Goal: Information Seeking & Learning: Learn about a topic

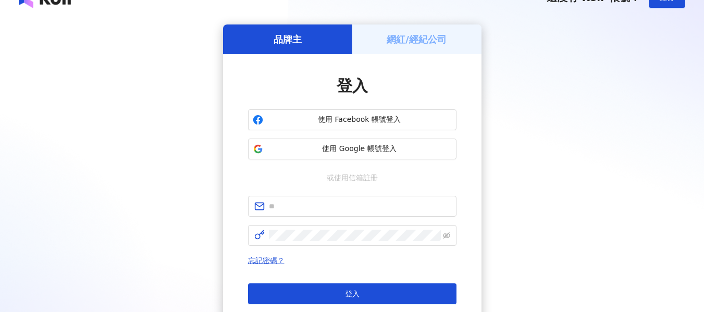
scroll to position [52, 0]
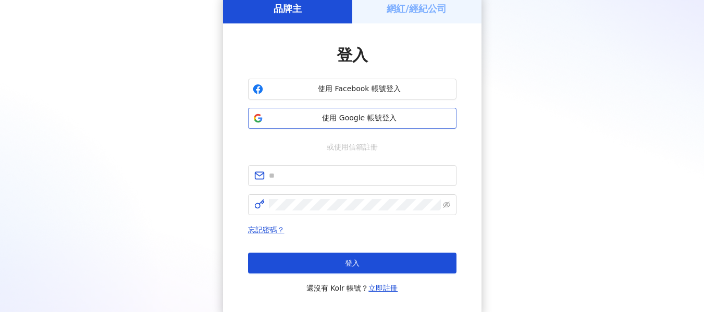
click at [369, 116] on span "使用 Google 帳號登入" at bounding box center [359, 118] width 185 height 10
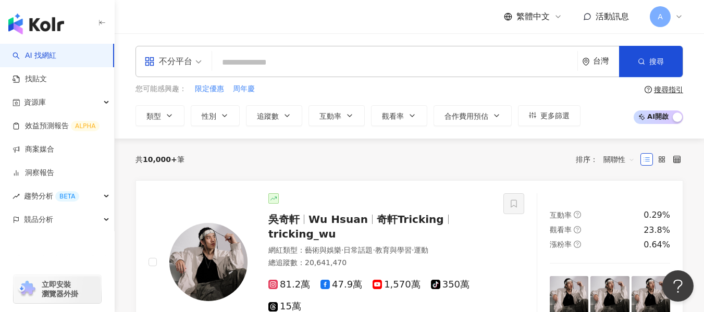
click at [175, 76] on div "不分平台 台灣 搜尋" at bounding box center [410, 61] width 548 height 31
click at [181, 68] on div "不分平台" at bounding box center [168, 61] width 48 height 17
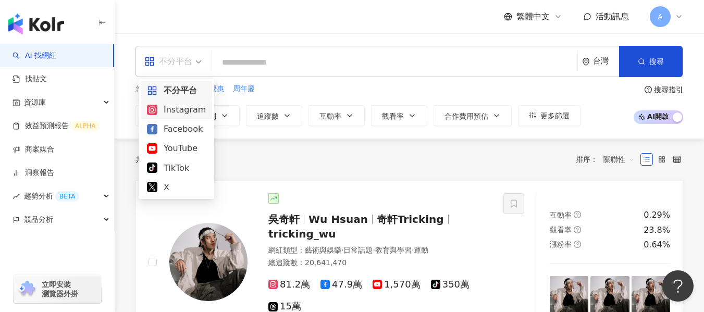
click at [182, 113] on div "Instagram" at bounding box center [176, 109] width 59 height 13
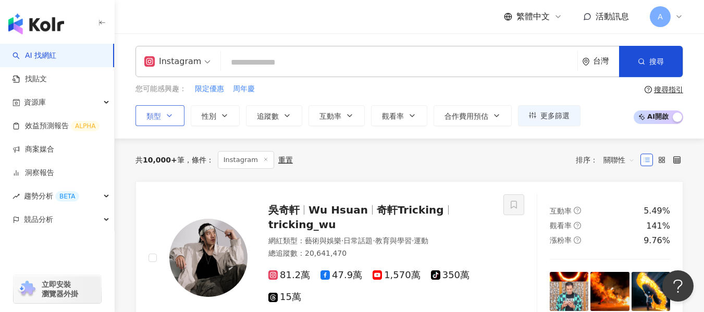
click at [171, 118] on icon "button" at bounding box center [169, 116] width 8 height 8
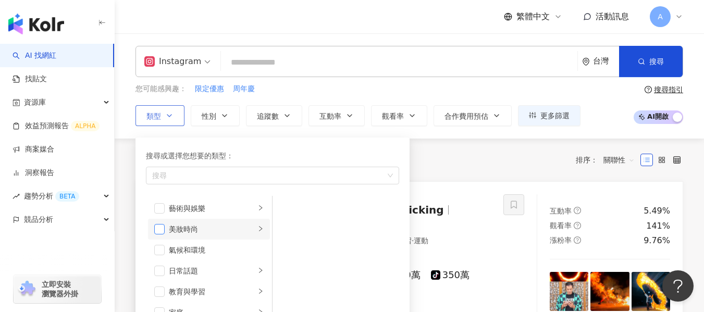
click at [164, 231] on span "button" at bounding box center [159, 229] width 10 height 10
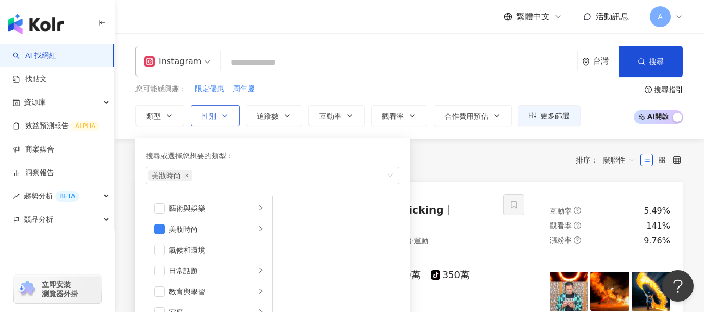
click at [234, 119] on button "性別" at bounding box center [215, 115] width 49 height 21
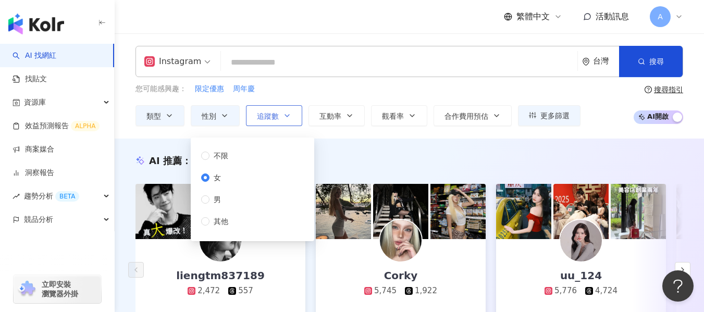
click at [266, 125] on button "追蹤數" at bounding box center [274, 115] width 56 height 21
click at [274, 120] on span "追蹤數" at bounding box center [268, 116] width 22 height 8
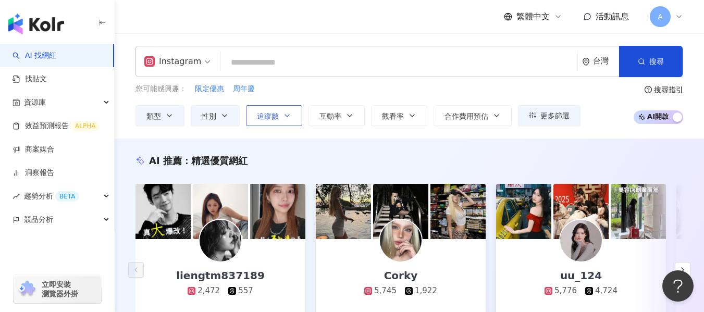
click at [302, 124] on button "追蹤數" at bounding box center [274, 115] width 56 height 21
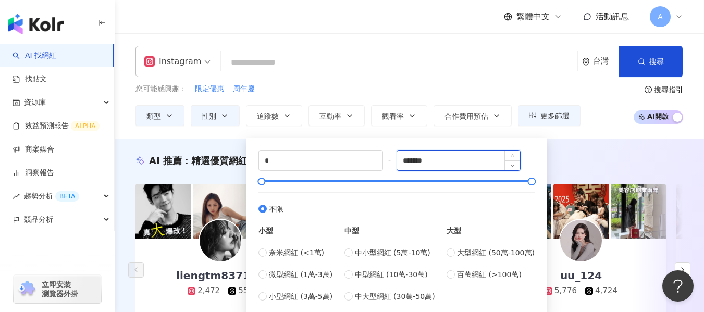
click at [437, 159] on input "*******" at bounding box center [459, 161] width 124 height 20
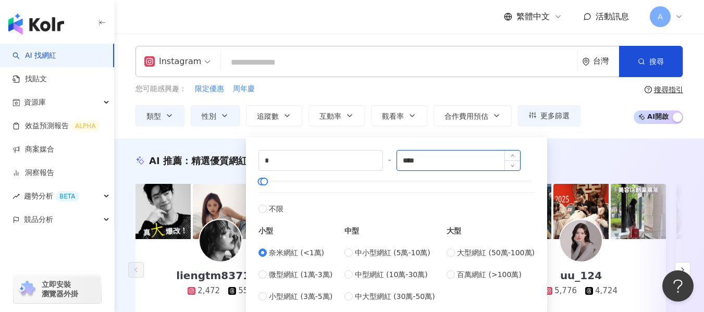
click at [433, 163] on input "****" at bounding box center [459, 161] width 124 height 20
type input "*****"
click at [520, 158] on span "Increase Value" at bounding box center [513, 157] width 16 height 12
click at [615, 156] on div "AI 推薦 ： 精選優質網紅" at bounding box center [410, 160] width 548 height 13
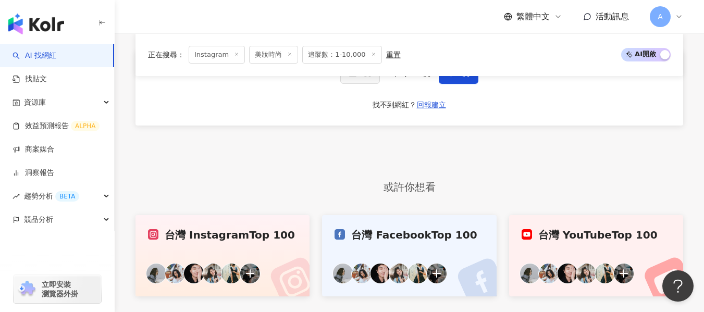
scroll to position [2106, 0]
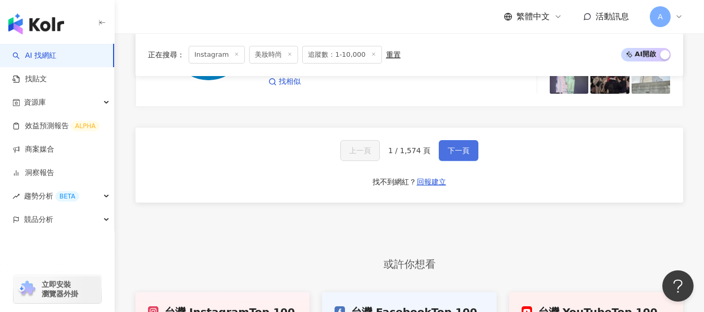
click at [470, 140] on button "下一頁" at bounding box center [459, 150] width 40 height 21
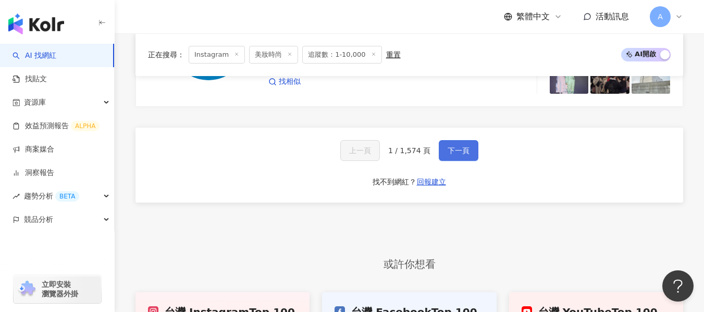
click at [470, 140] on button "下一頁" at bounding box center [459, 150] width 40 height 21
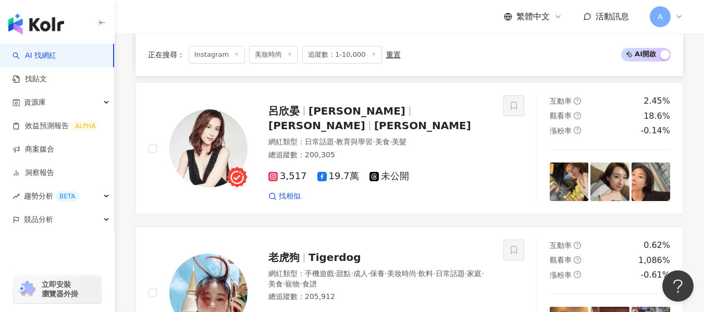
scroll to position [2178, 0]
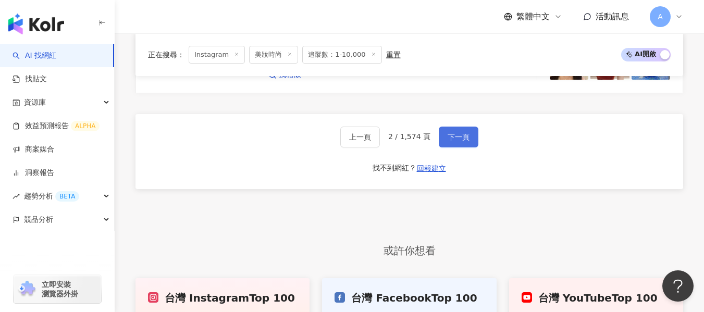
click at [470, 133] on button "下一頁" at bounding box center [459, 137] width 40 height 21
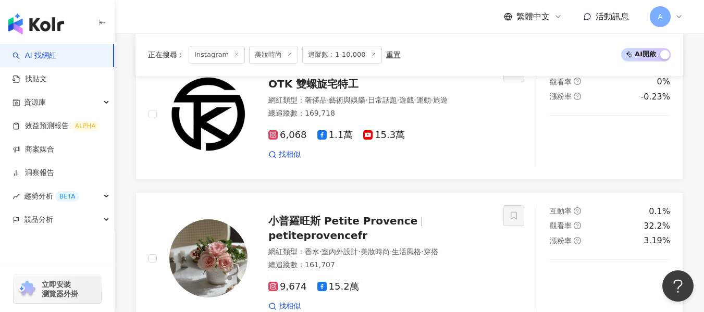
scroll to position [2063, 0]
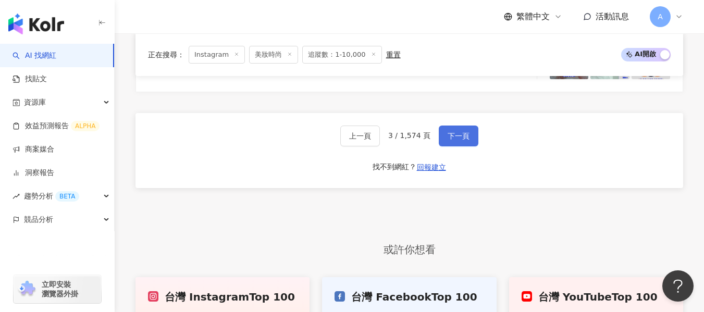
click at [470, 133] on button "下一頁" at bounding box center [459, 136] width 40 height 21
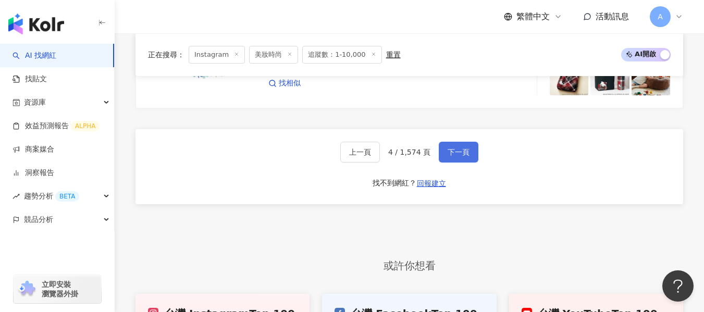
scroll to position [2106, 0]
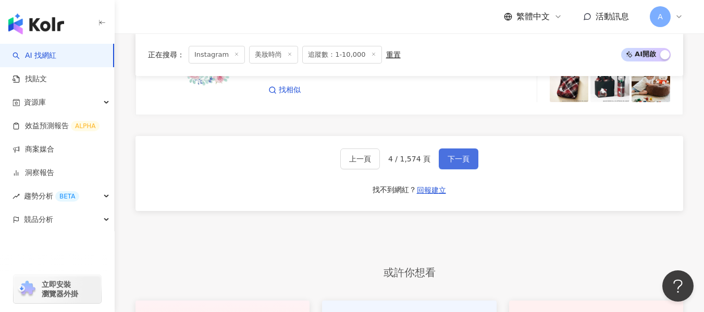
click at [470, 149] on button "下一頁" at bounding box center [459, 159] width 40 height 21
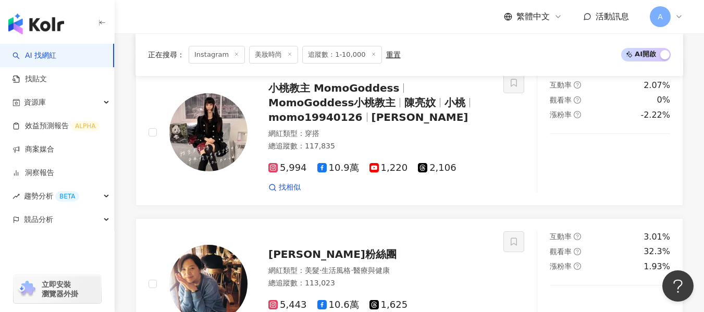
scroll to position [1921, 0]
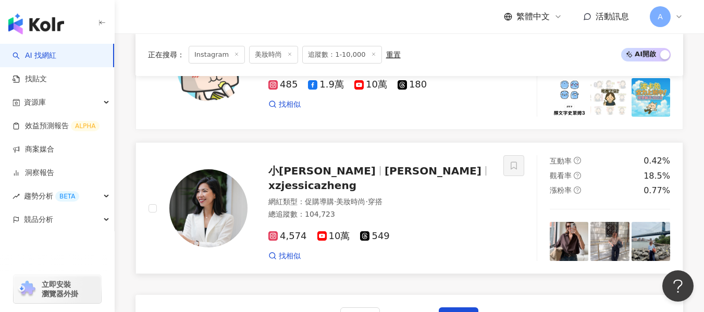
click at [458, 210] on div "總追蹤數 ： 104,723" at bounding box center [380, 215] width 223 height 10
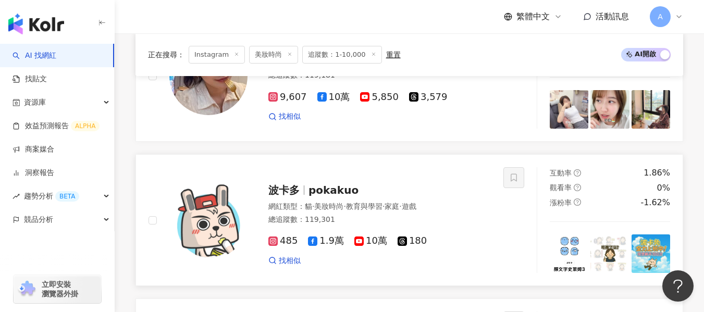
click at [343, 66] on span "日常話題" at bounding box center [336, 62] width 29 height 8
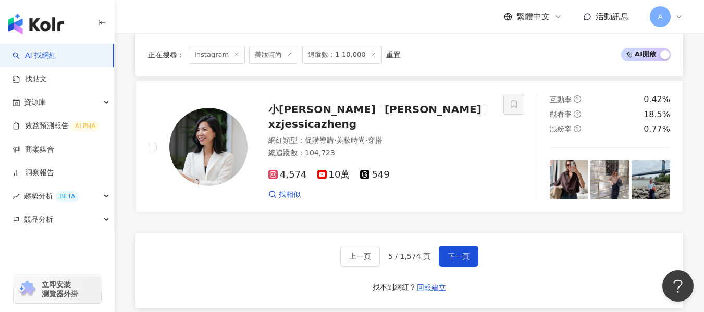
scroll to position [1973, 0]
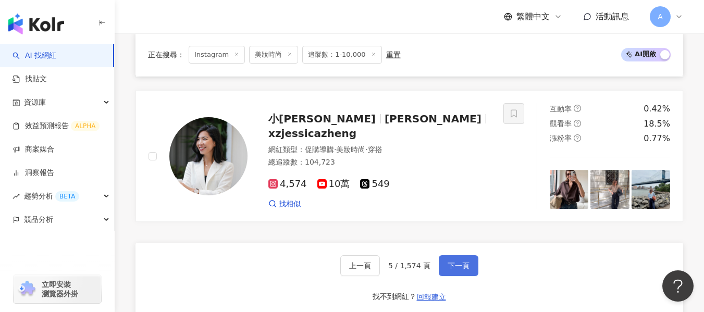
click at [452, 262] on span "下一頁" at bounding box center [459, 266] width 22 height 8
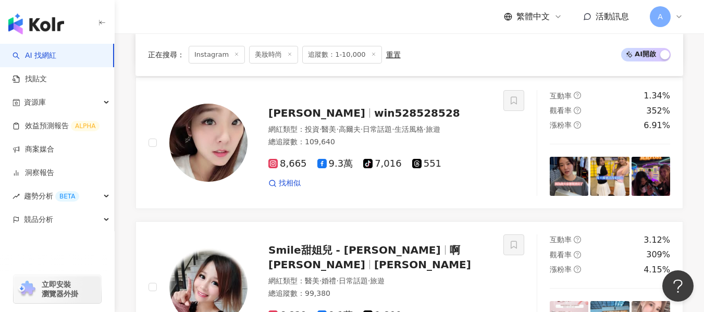
scroll to position [2164, 0]
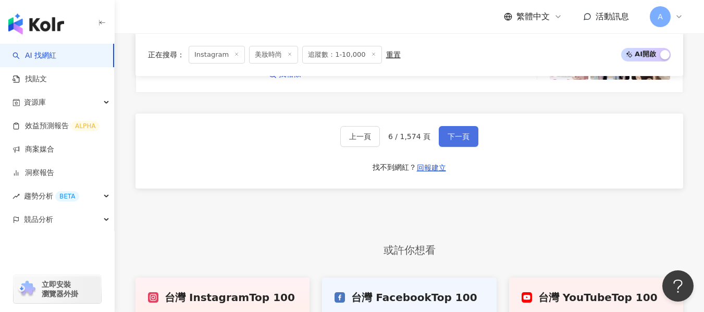
click at [466, 132] on span "下一頁" at bounding box center [459, 136] width 22 height 8
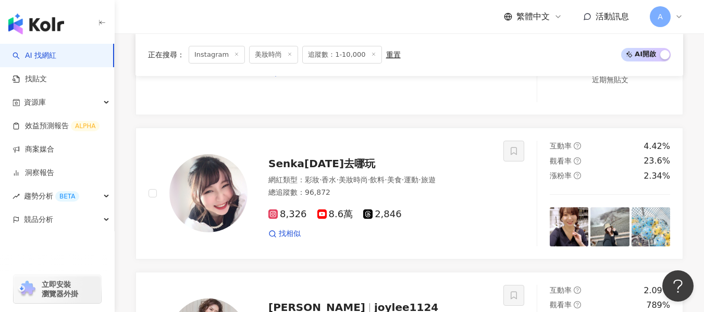
scroll to position [1817, 0]
click at [420, 188] on div "總追蹤數 ： 96,872" at bounding box center [380, 193] width 223 height 10
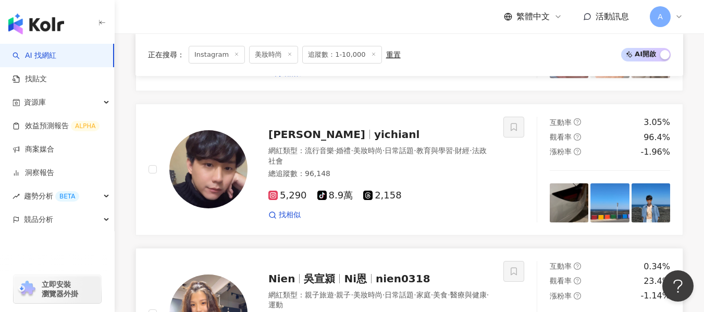
scroll to position [931, 0]
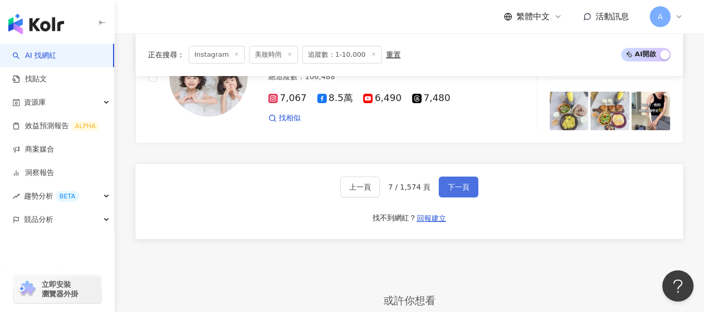
click at [448, 183] on span "下一頁" at bounding box center [459, 187] width 22 height 8
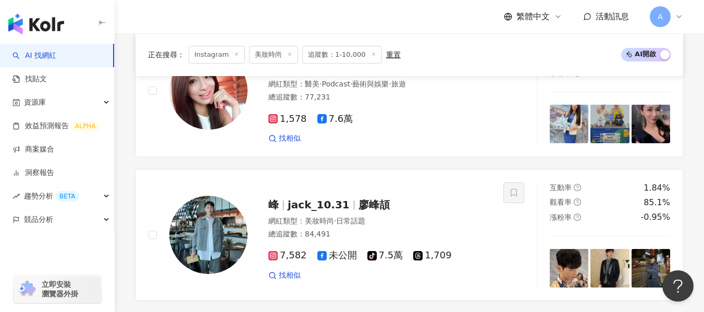
scroll to position [2078, 0]
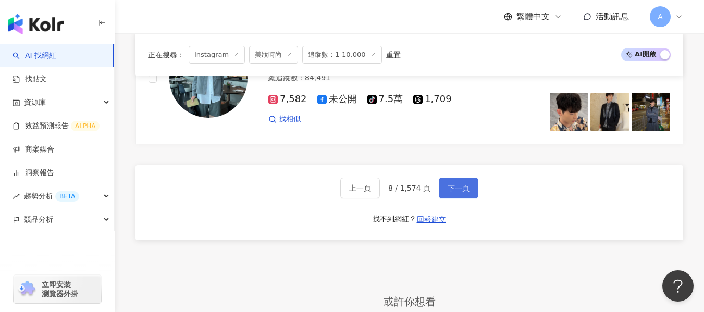
click at [442, 184] on button "下一頁" at bounding box center [459, 188] width 40 height 21
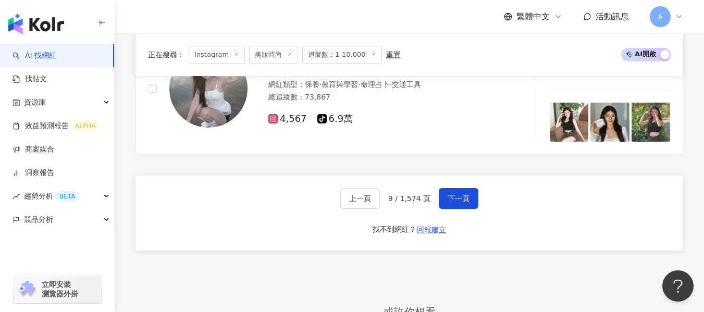
scroll to position [2031, 0]
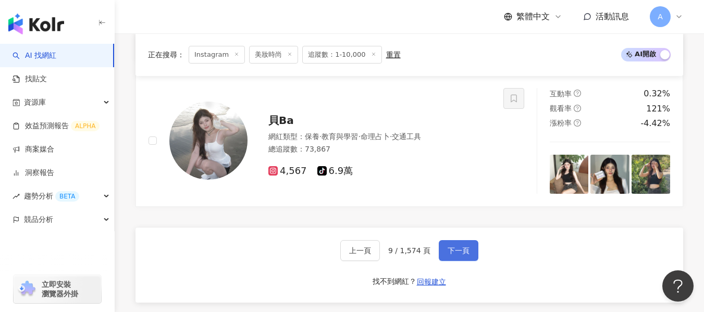
click at [461, 247] on span "下一頁" at bounding box center [459, 251] width 22 height 8
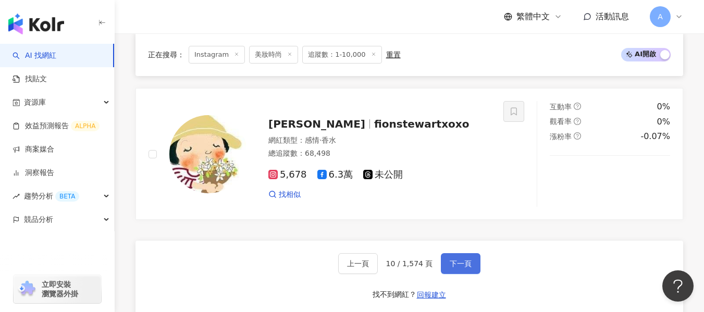
scroll to position [1968, 0]
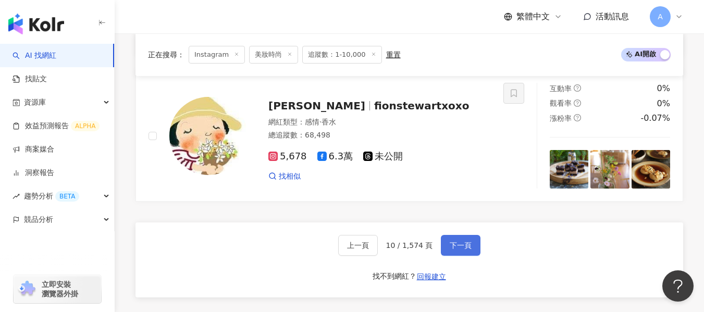
click at [461, 241] on span "下一頁" at bounding box center [461, 245] width 22 height 8
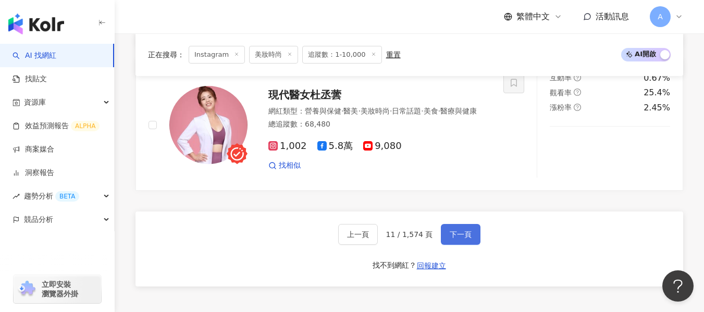
scroll to position [2051, 0]
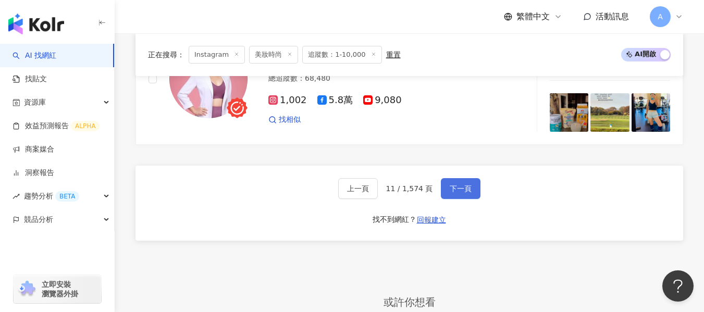
click at [471, 187] on button "下一頁" at bounding box center [461, 188] width 40 height 21
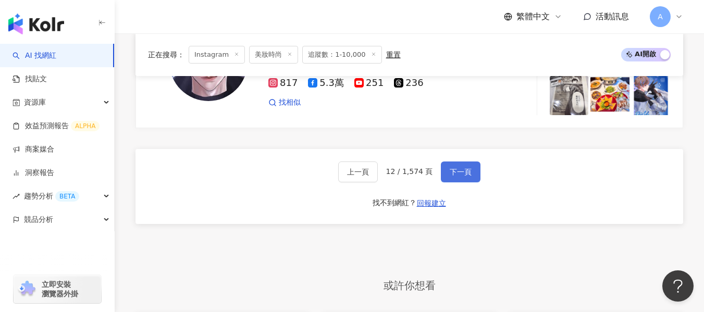
scroll to position [1973, 0]
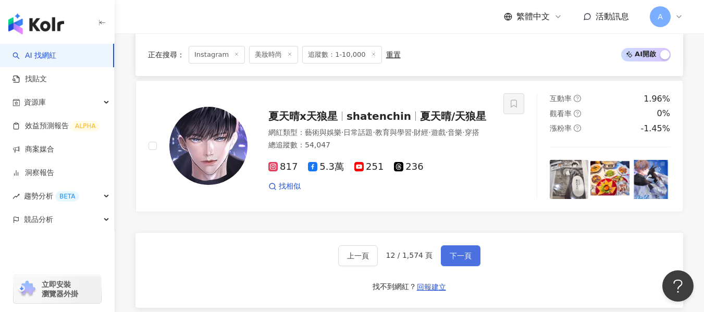
click at [459, 252] on span "下一頁" at bounding box center [461, 256] width 22 height 8
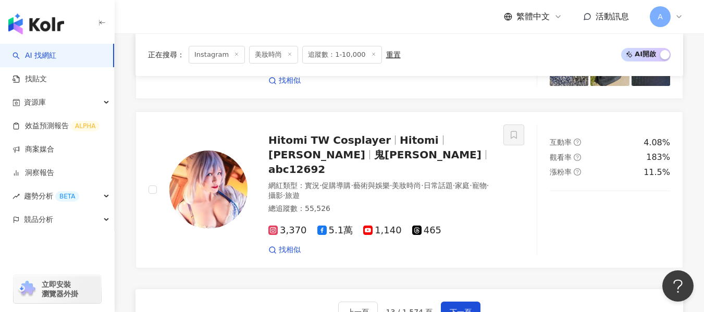
scroll to position [1981, 0]
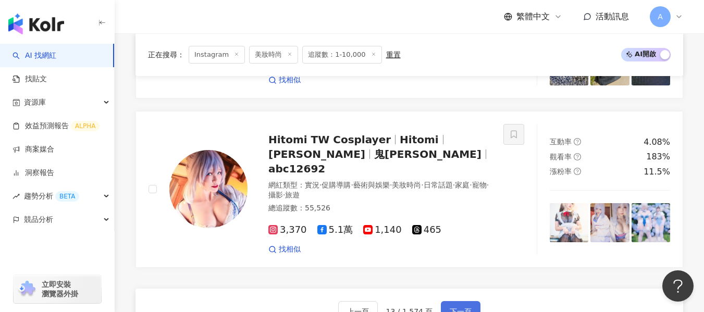
click at [454, 301] on button "下一頁" at bounding box center [461, 311] width 40 height 21
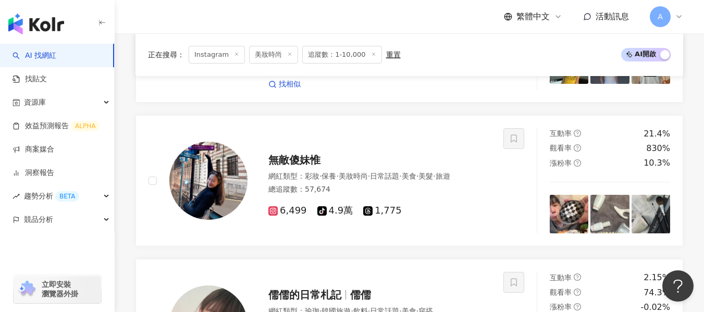
scroll to position [1039, 0]
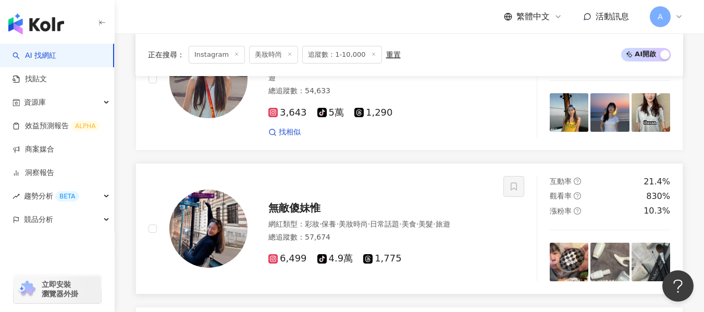
click at [432, 219] on div "網紅類型 ： 彩妝 · 保養 · 美妝時尚 · 日常話題 · 美食 · 美髮 · 旅遊" at bounding box center [380, 224] width 223 height 10
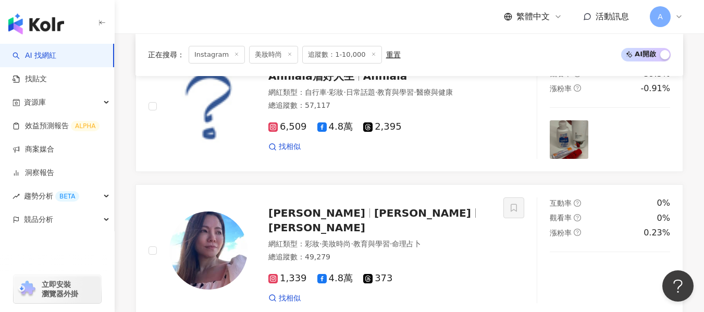
scroll to position [1937, 0]
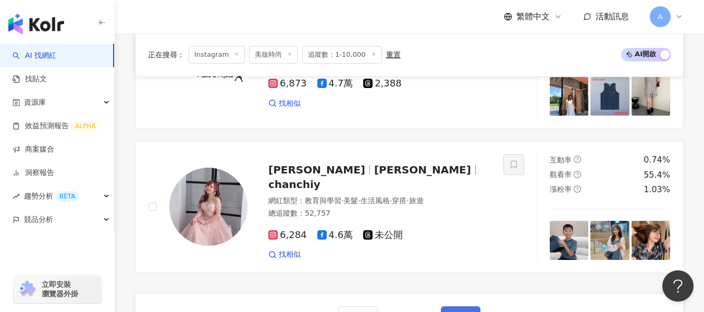
click at [450, 312] on span "下一頁" at bounding box center [461, 317] width 22 height 8
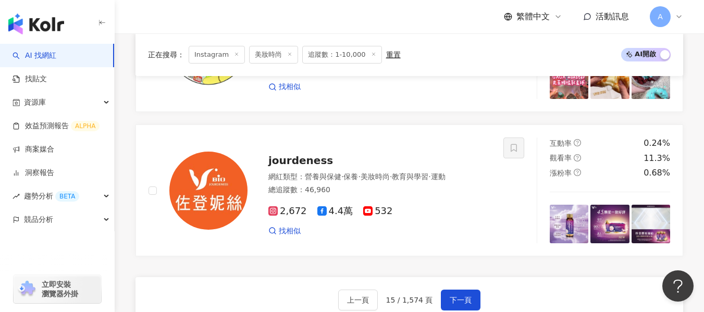
scroll to position [2061, 0]
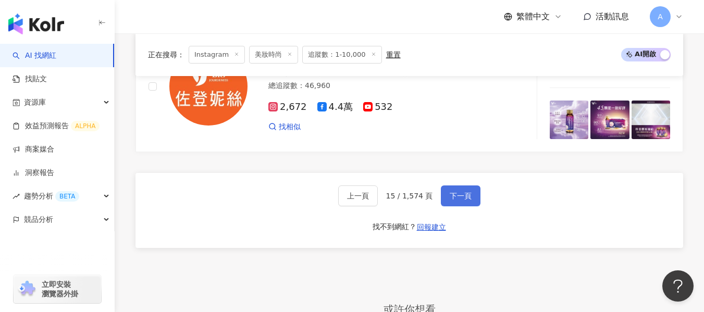
click at [456, 192] on span "下一頁" at bounding box center [461, 196] width 22 height 8
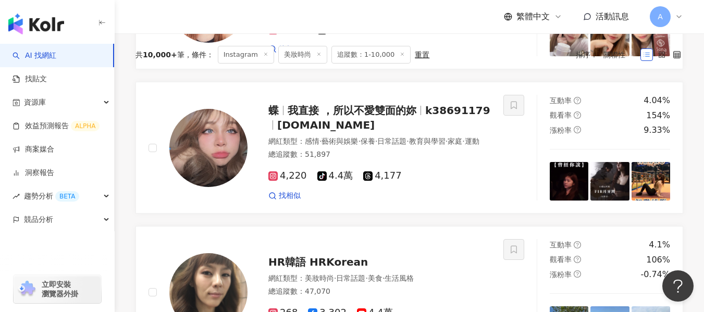
scroll to position [314, 0]
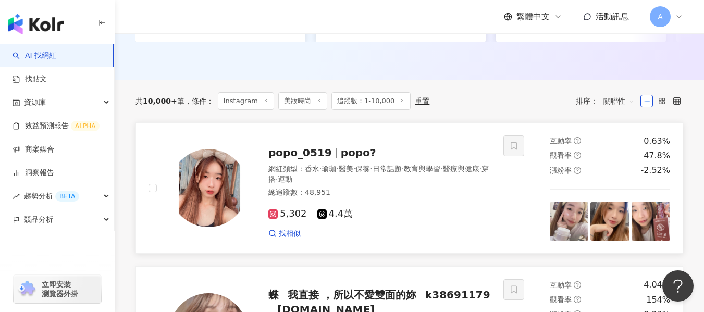
click at [421, 193] on div "網紅類型 ： 香水 · 瑜珈 · 醫美 · 保養 · 日常話題 · 教育與學習 · 醫療與健康 · 穿搭 · 運動 總追蹤數 ： 48,951" at bounding box center [380, 182] width 223 height 36
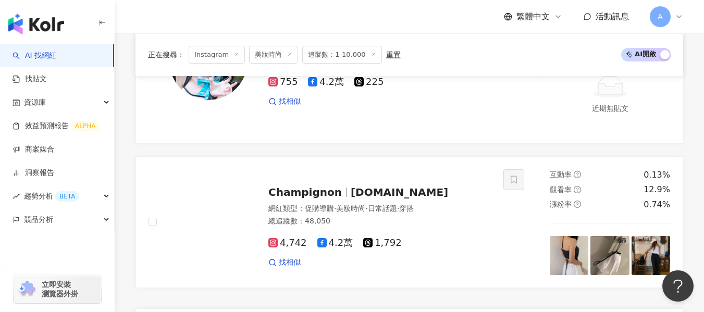
scroll to position [2139, 0]
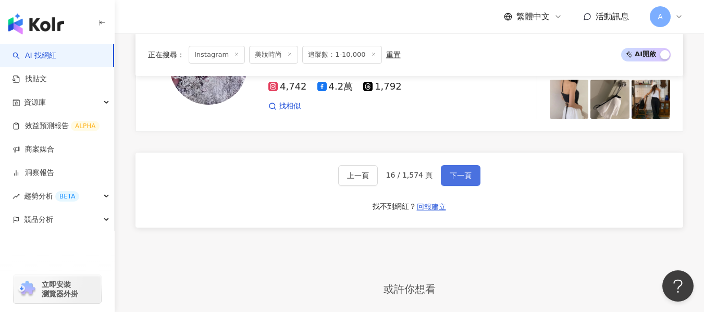
click at [459, 172] on span "下一頁" at bounding box center [461, 176] width 22 height 8
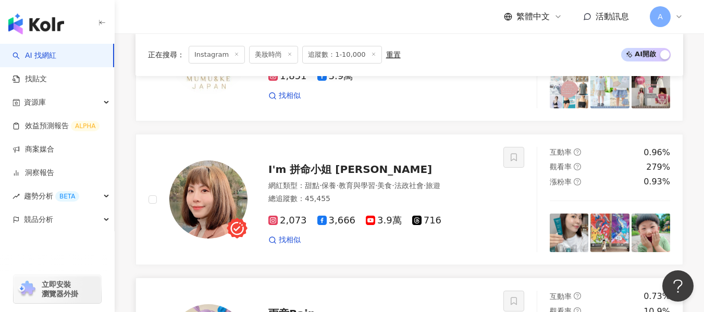
scroll to position [2080, 0]
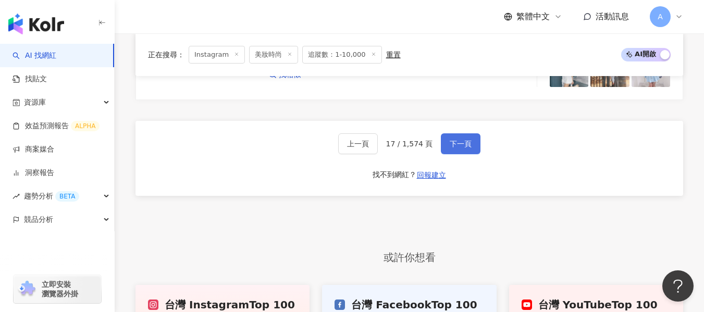
click at [465, 140] on span "下一頁" at bounding box center [461, 144] width 22 height 8
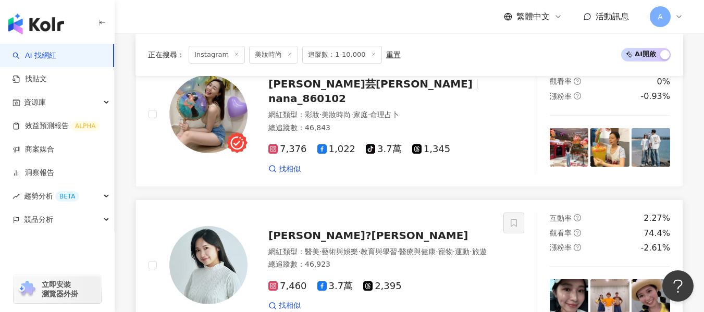
scroll to position [2000, 0]
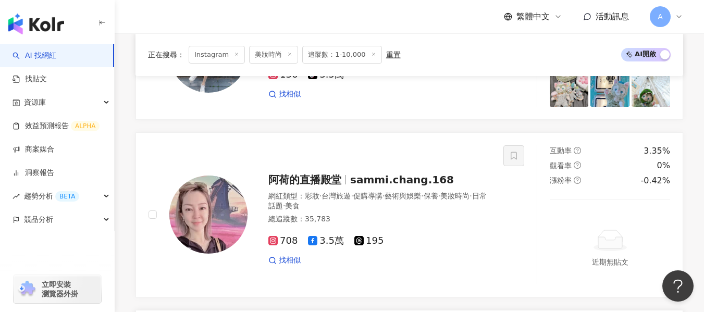
scroll to position [2021, 0]
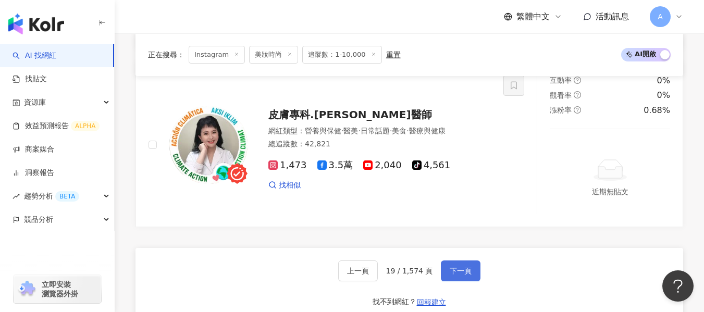
click at [461, 274] on button "下一頁" at bounding box center [461, 271] width 40 height 21
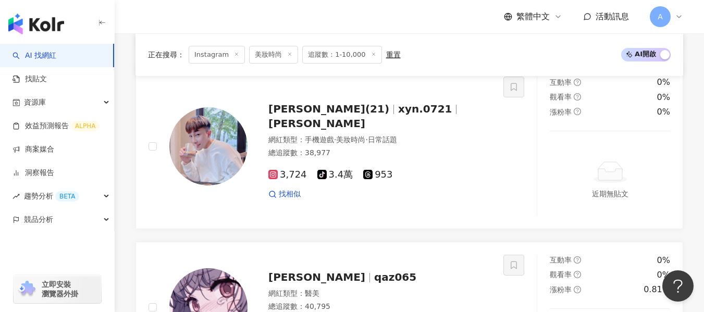
scroll to position [1978, 0]
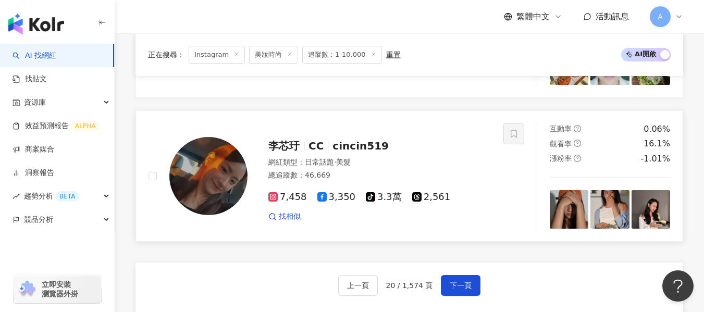
click at [469, 212] on div "找相似" at bounding box center [380, 217] width 223 height 10
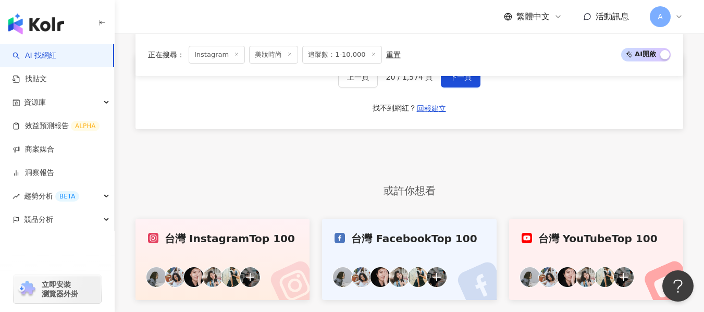
scroll to position [2030, 0]
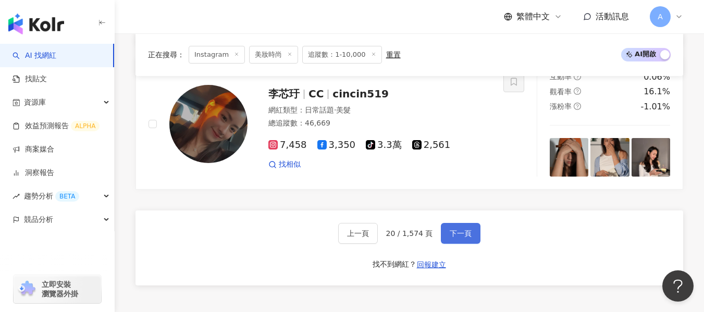
click at [453, 223] on button "下一頁" at bounding box center [461, 233] width 40 height 21
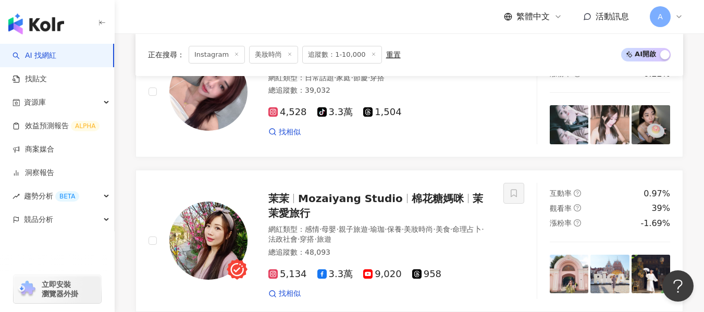
scroll to position [2021, 0]
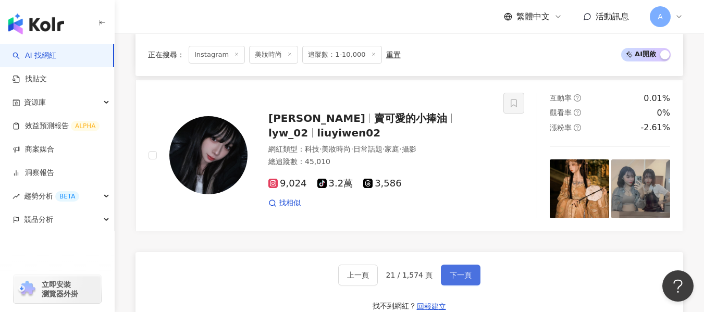
click at [464, 265] on button "下一頁" at bounding box center [461, 275] width 40 height 21
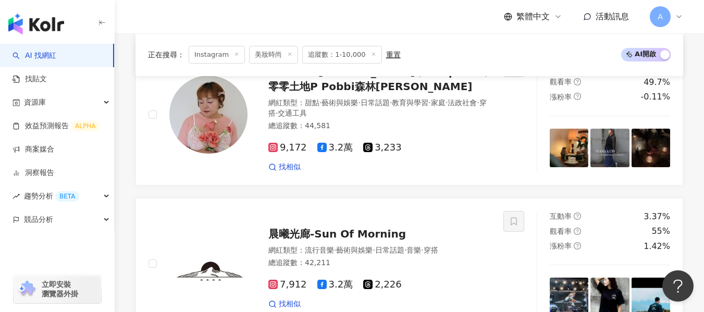
scroll to position [1933, 0]
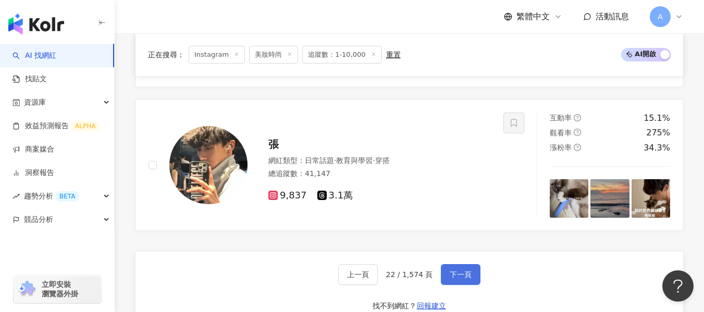
click at [464, 264] on button "下一頁" at bounding box center [461, 274] width 40 height 21
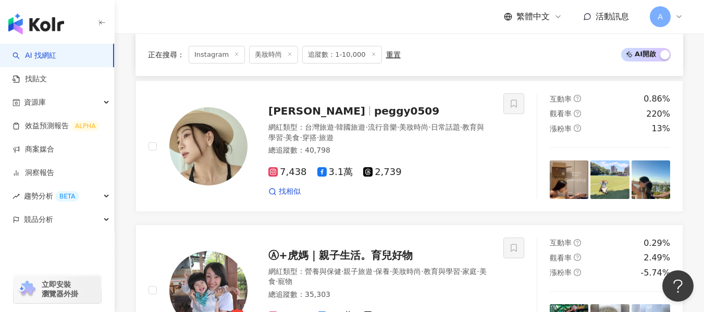
scroll to position [1991, 0]
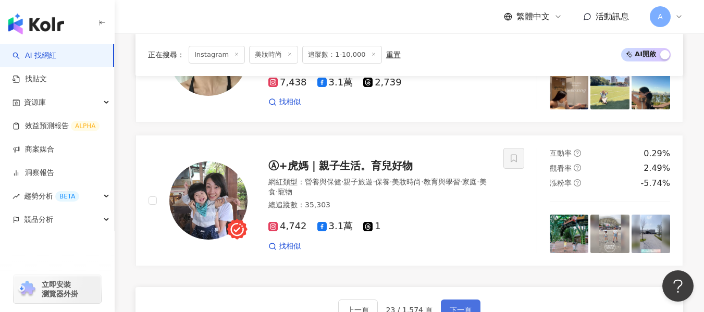
click at [464, 300] on button "下一頁" at bounding box center [461, 310] width 40 height 21
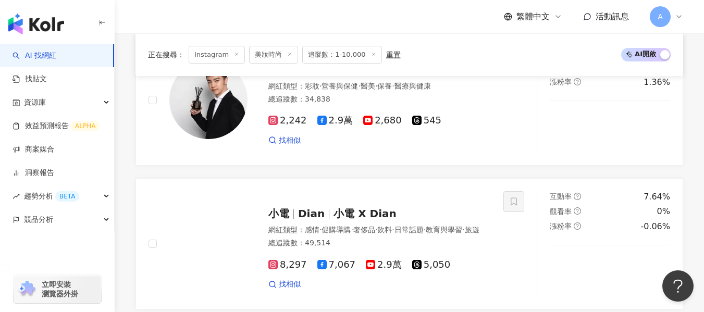
scroll to position [1612, 0]
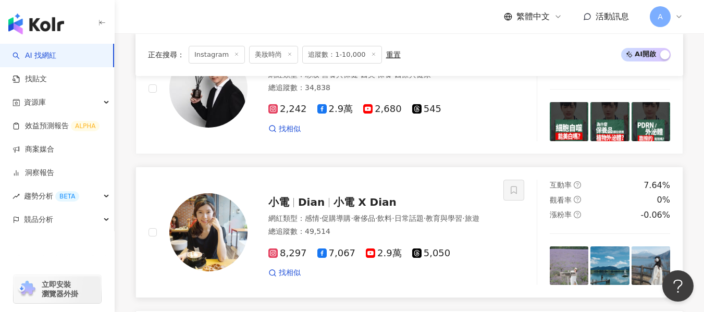
click at [462, 227] on div "總追蹤數 ： 49,514" at bounding box center [380, 232] width 223 height 10
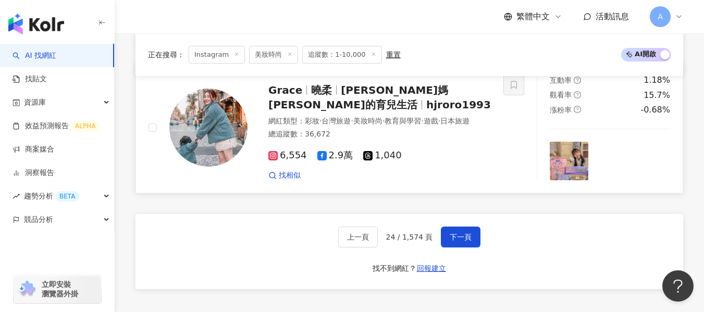
scroll to position [2029, 0]
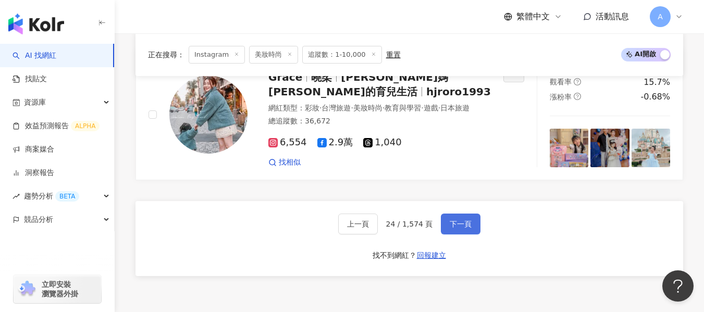
click at [459, 220] on span "下一頁" at bounding box center [461, 224] width 22 height 8
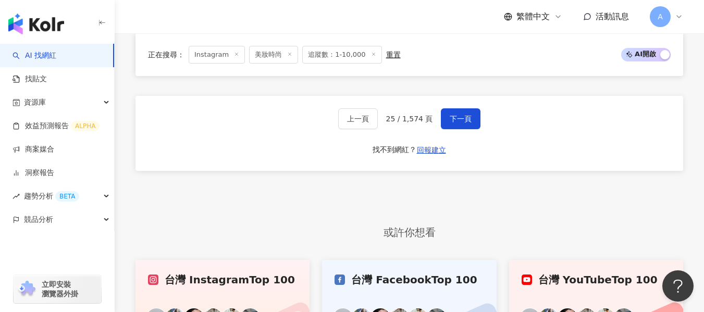
scroll to position [2061, 0]
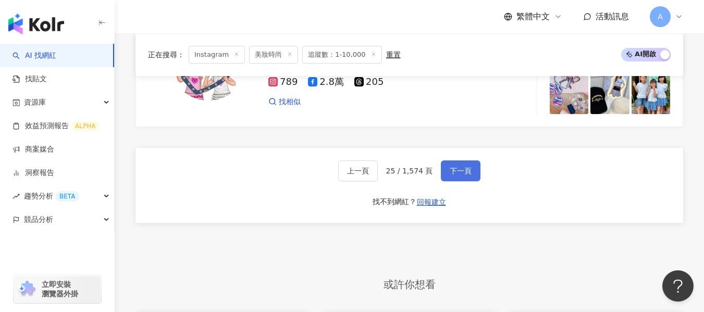
click at [471, 168] on button "下一頁" at bounding box center [461, 171] width 40 height 21
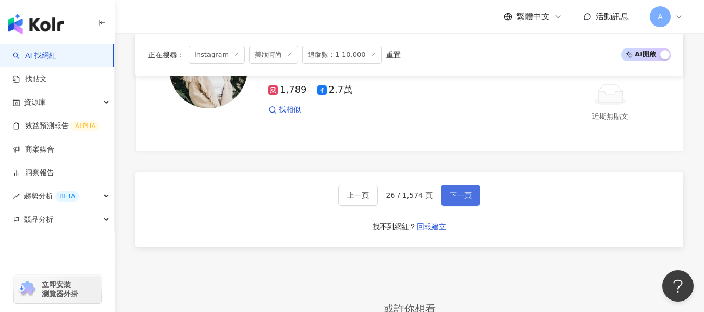
click at [471, 185] on button "下一頁" at bounding box center [461, 195] width 40 height 21
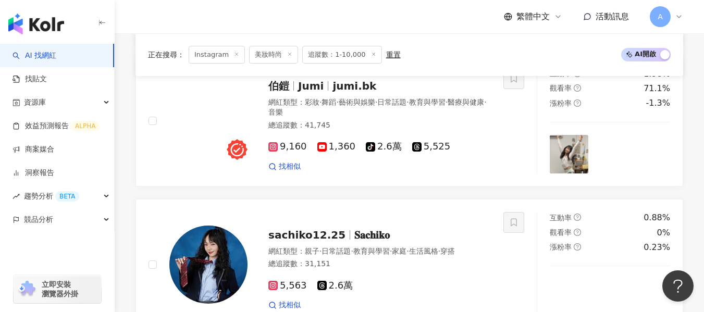
scroll to position [1547, 0]
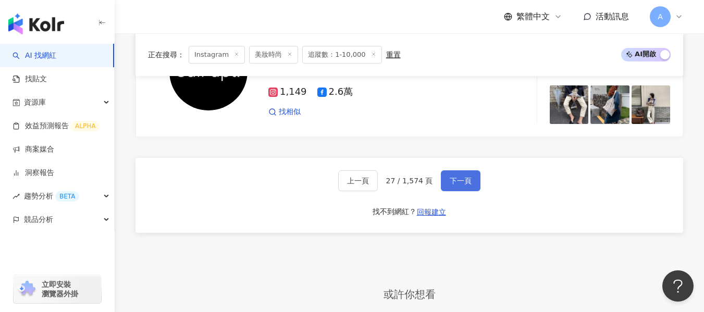
click at [471, 170] on button "下一頁" at bounding box center [461, 180] width 40 height 21
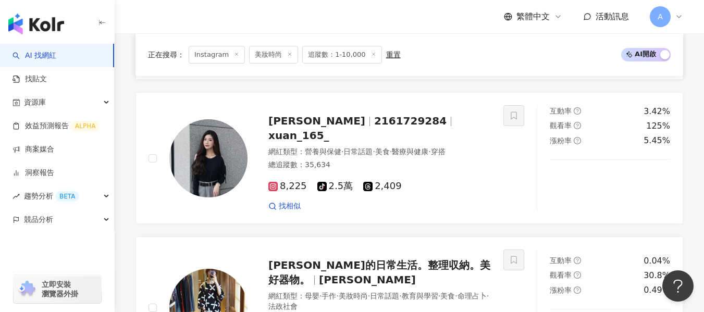
scroll to position [724, 0]
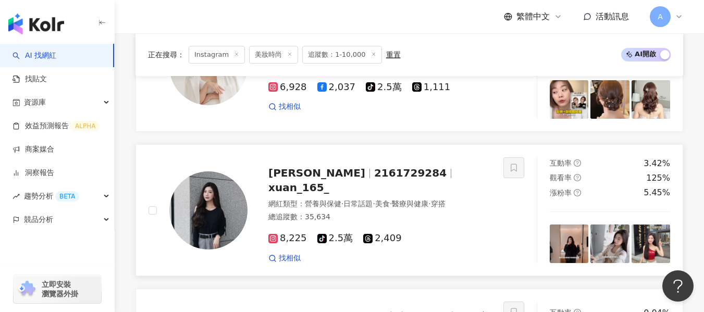
click at [424, 200] on span "醫療與健康" at bounding box center [410, 204] width 36 height 8
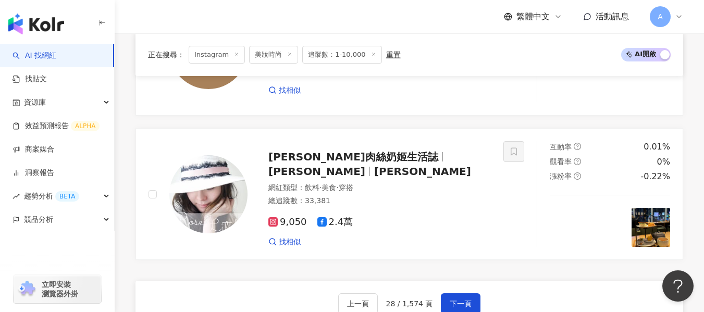
scroll to position [1975, 0]
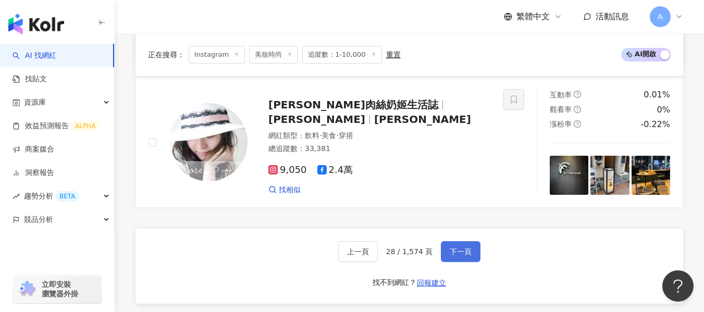
click at [477, 241] on button "下一頁" at bounding box center [461, 251] width 40 height 21
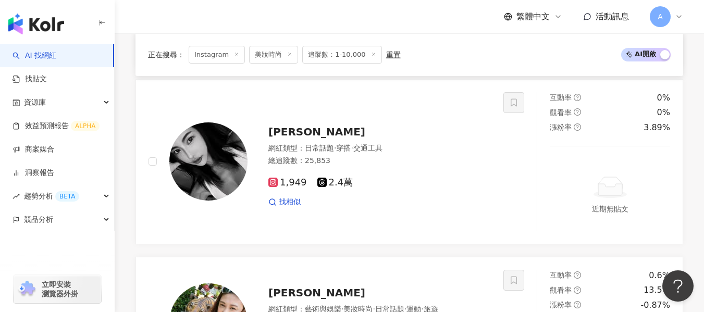
scroll to position [1033, 0]
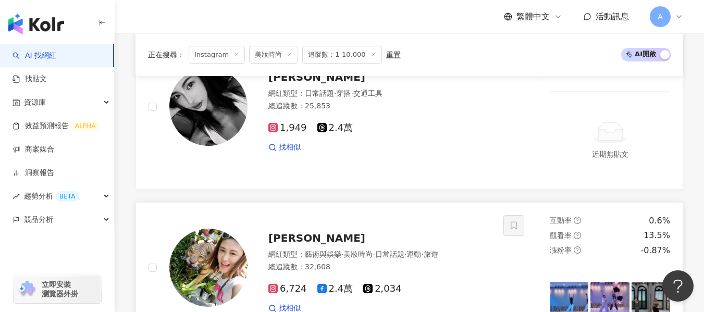
click at [459, 275] on div "6,724 2.4萬 2,034 找相似" at bounding box center [380, 294] width 223 height 39
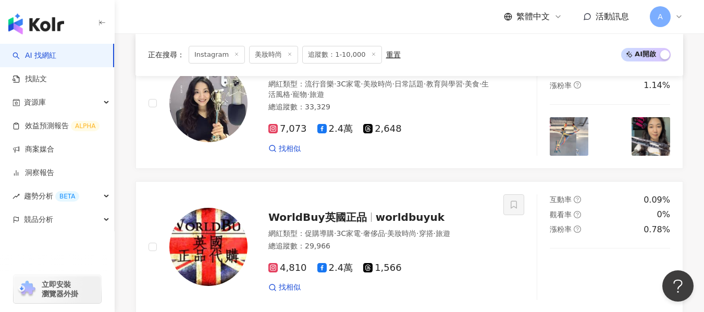
scroll to position [2128, 0]
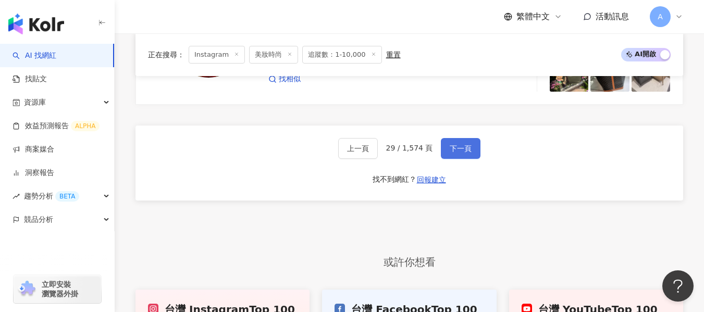
click at [465, 138] on button "下一頁" at bounding box center [461, 148] width 40 height 21
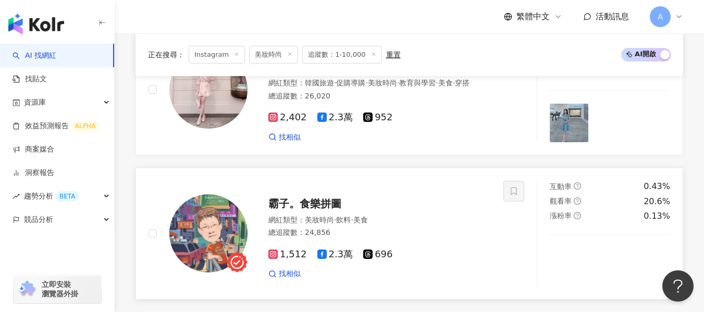
scroll to position [1855, 0]
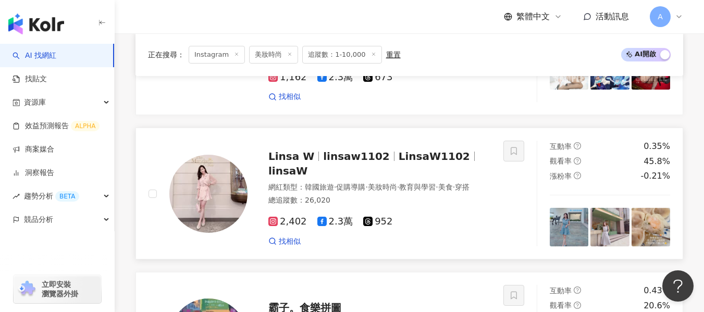
click at [449, 196] on div "總追蹤數 ： 26,020" at bounding box center [380, 201] width 223 height 10
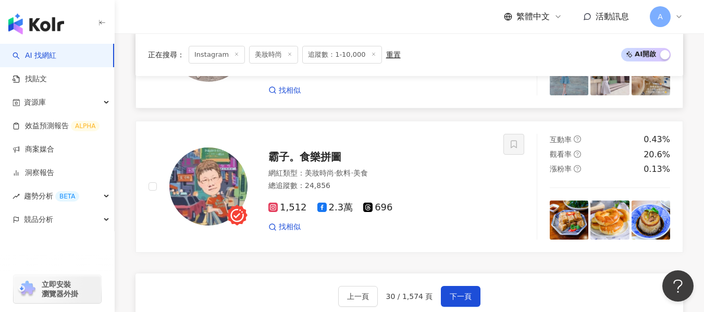
scroll to position [2011, 0]
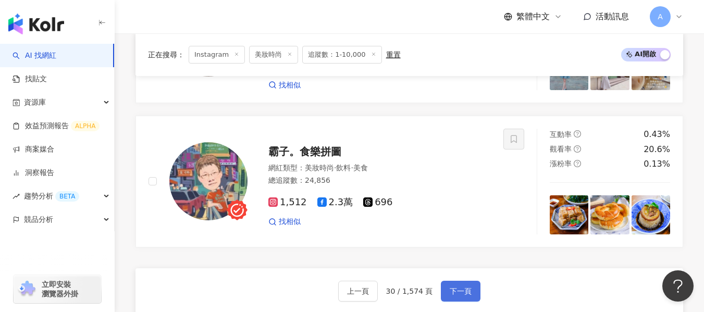
click at [444, 281] on button "下一頁" at bounding box center [461, 291] width 40 height 21
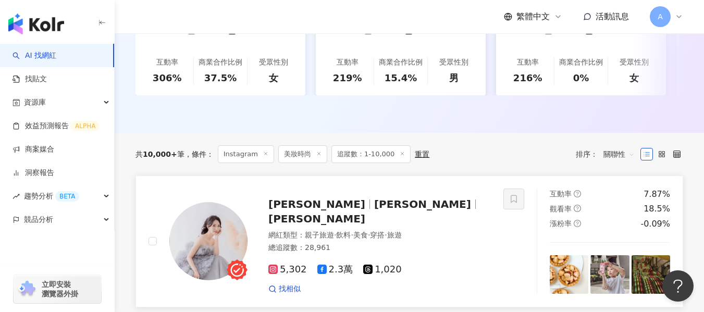
scroll to position [313, 0]
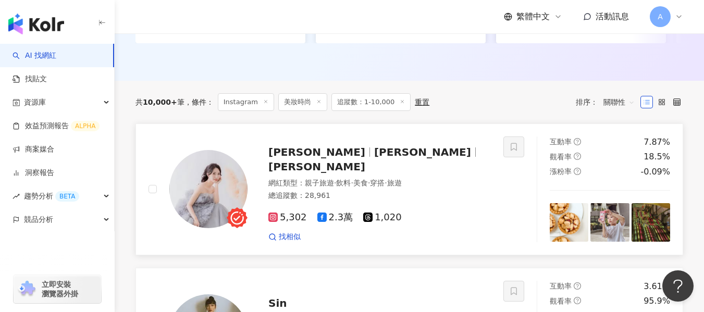
click at [428, 204] on div "5,302 2.3萬 1,020 找相似" at bounding box center [380, 223] width 223 height 39
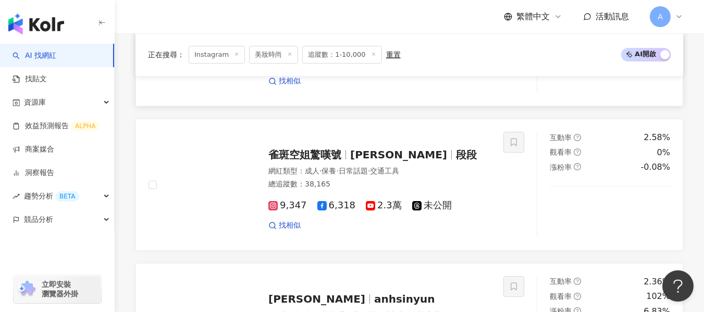
scroll to position [886, 0]
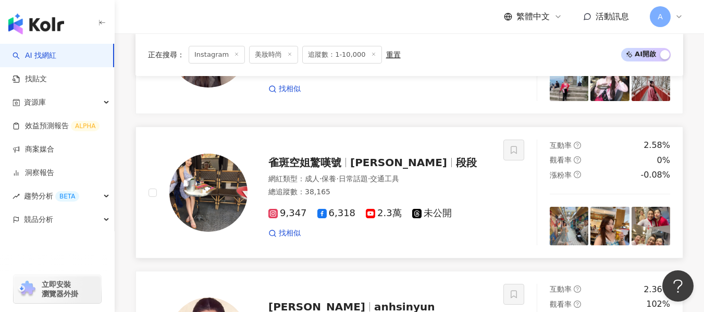
click at [488, 180] on div "網紅類型 ： 成人 · 保養 · 日常話題 · 交通工具 總追蹤數 ： 38,165" at bounding box center [380, 187] width 223 height 26
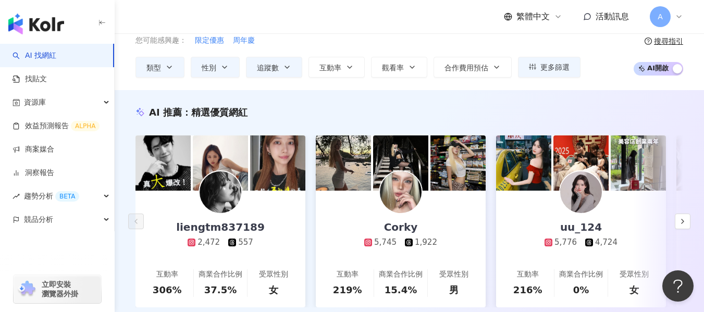
scroll to position [0, 0]
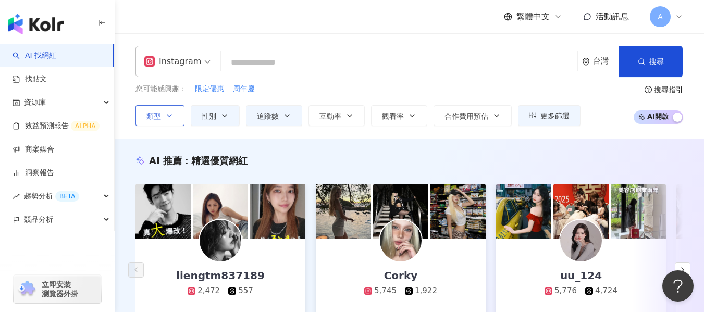
click at [174, 119] on button "類型" at bounding box center [160, 115] width 49 height 21
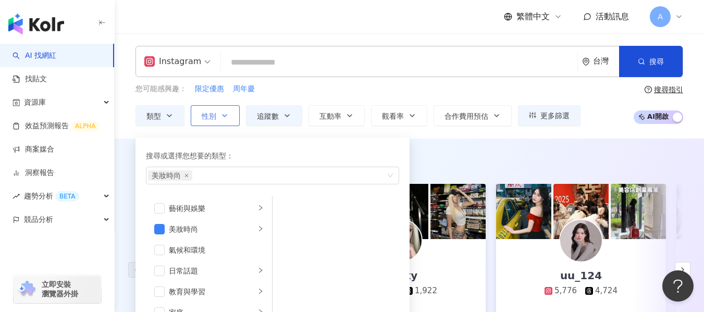
click at [224, 114] on icon "button" at bounding box center [225, 116] width 8 height 8
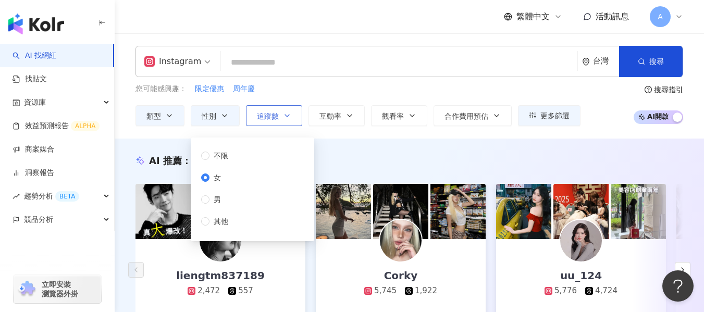
click at [284, 112] on icon "button" at bounding box center [287, 116] width 8 height 8
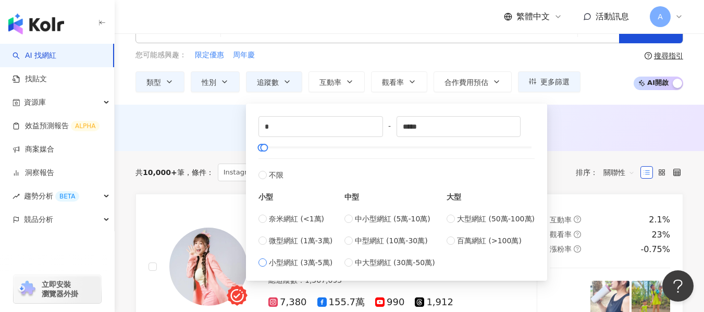
scroll to position [52, 0]
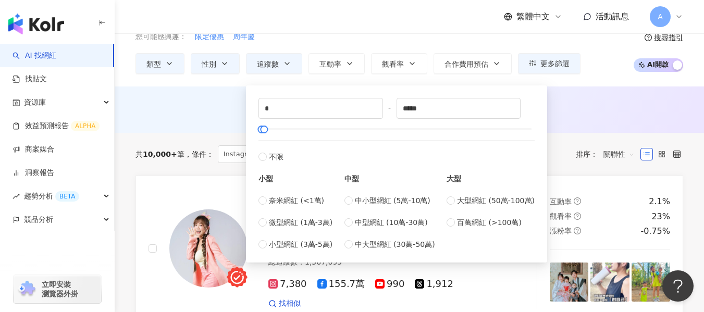
type input "*****"
click at [452, 106] on input "*****" at bounding box center [459, 109] width 124 height 20
type input "*****"
click at [515, 103] on icon "up" at bounding box center [513, 105] width 4 height 4
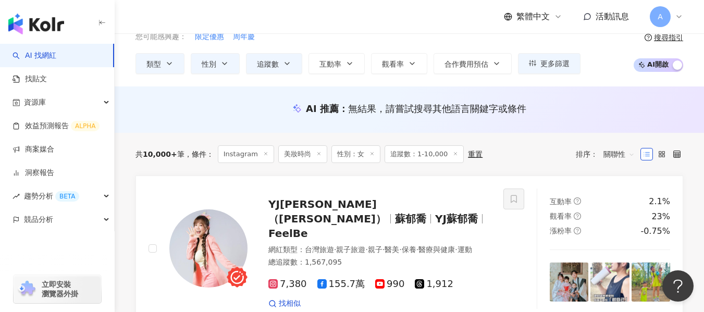
click at [584, 127] on div "AI 推薦 ： 無結果，請嘗試搜尋其他語言關鍵字或條件" at bounding box center [410, 110] width 590 height 46
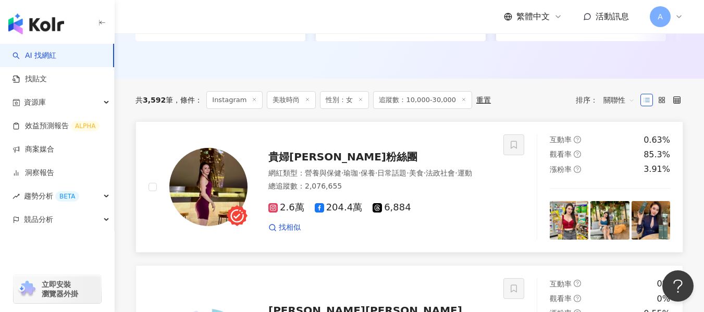
scroll to position [313, 0]
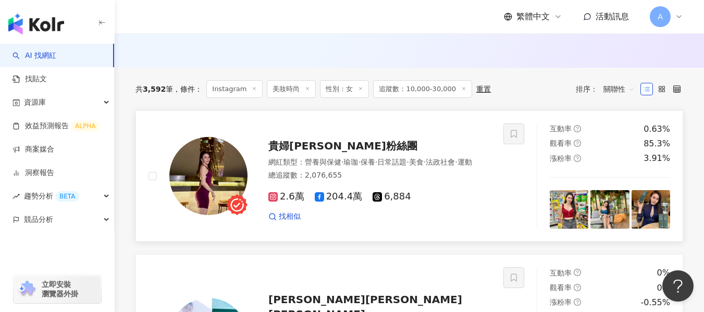
click at [435, 168] on div "網紅類型 ： 營養與保健 · 瑜珈 · 保養 · 日常話題 · 美食 · 法政社會 · 運動" at bounding box center [380, 162] width 223 height 10
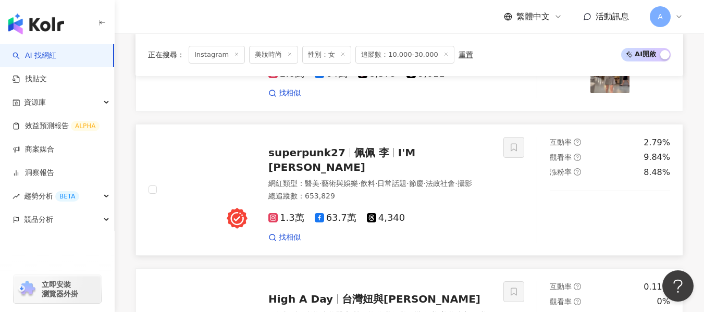
scroll to position [938, 0]
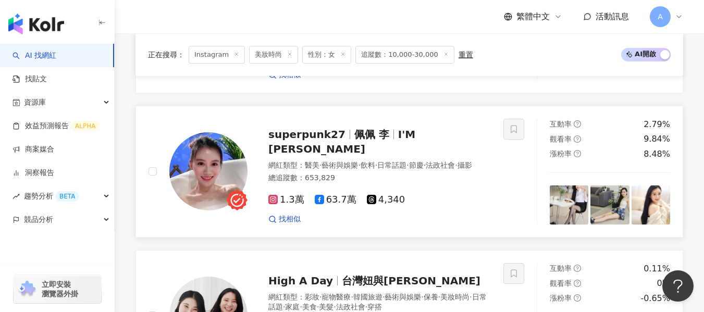
click at [486, 166] on div "網紅類型 ： 醫美 · 藝術與娛樂 · 飲料 · 日常話題 · 節慶 · 法政社會 · 攝影 總追蹤數 ： 653,829" at bounding box center [380, 174] width 223 height 26
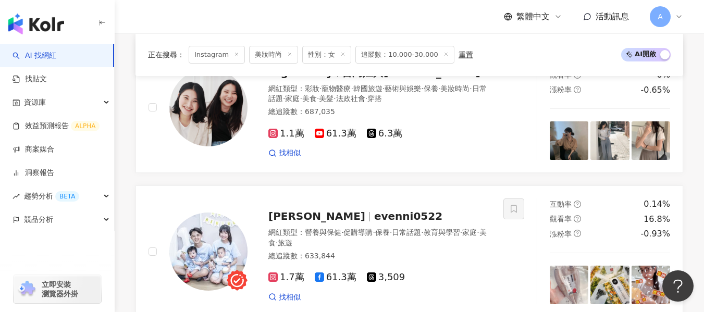
scroll to position [1199, 0]
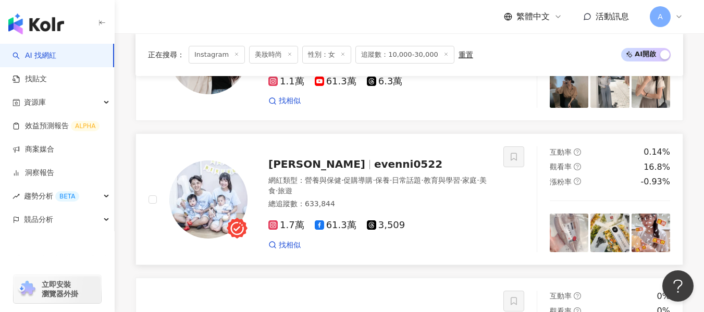
click at [463, 166] on div "可希 evenni0522" at bounding box center [380, 164] width 223 height 15
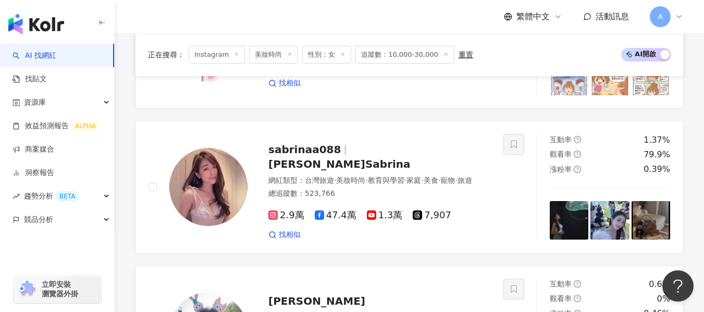
scroll to position [1877, 0]
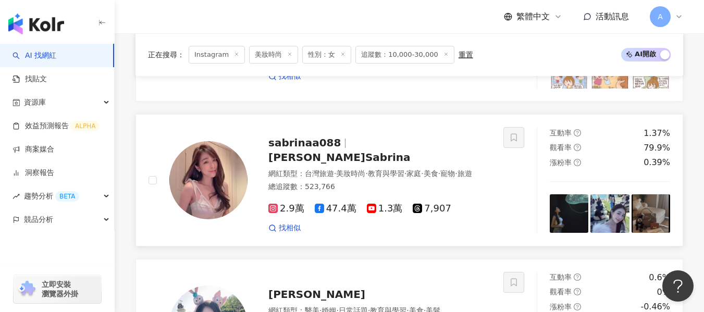
click at [429, 151] on div "sabrinaa088 林蓓貝Sabrina 網紅類型 ： 台灣旅遊 · 美妝時尚 · 教育與學習 · 家庭 · 美食 · 寵物 · 旅遊 總追蹤數 ： 52…" at bounding box center [369, 180] width 243 height 106
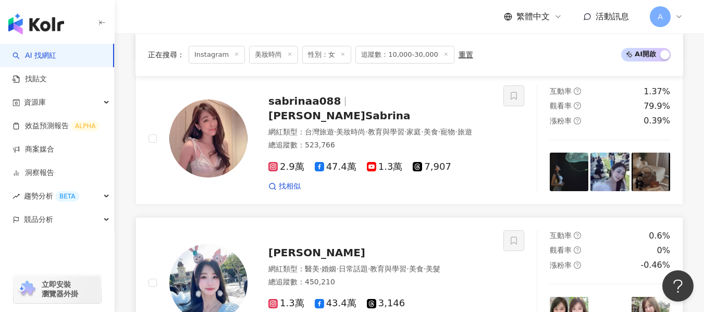
scroll to position [2033, 0]
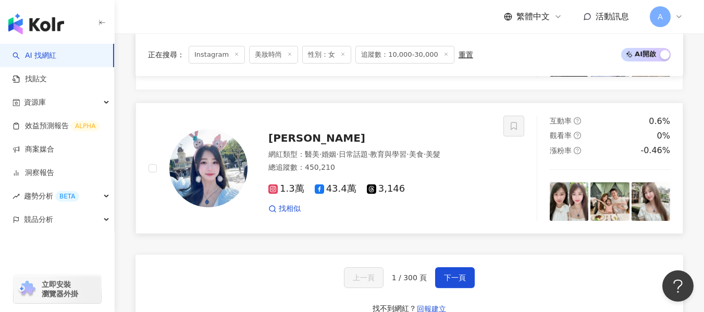
click at [444, 204] on div "找相似" at bounding box center [380, 209] width 223 height 10
click at [440, 273] on button "下一頁" at bounding box center [455, 277] width 40 height 21
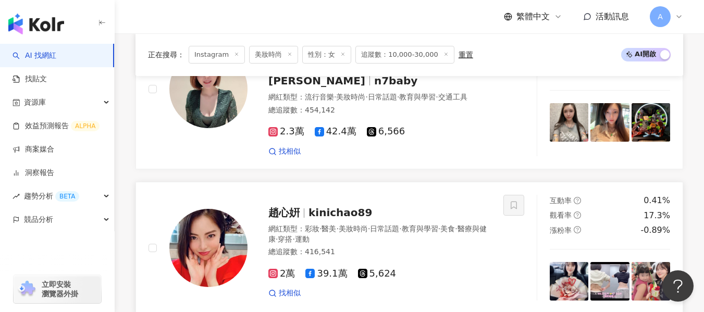
scroll to position [611, 0]
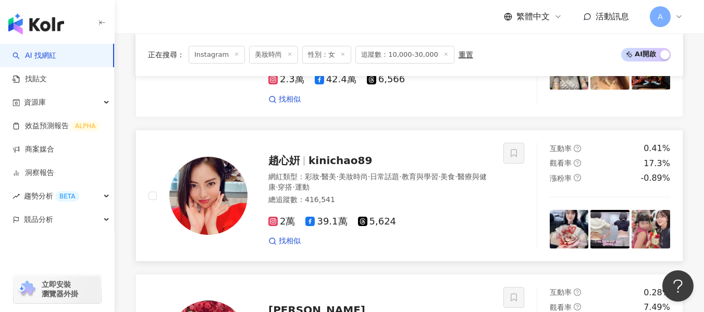
click at [402, 182] on div "網紅類型 ： 彩妝 · 醫美 · 美妝時尚 · 日常話題 · 教育與學習 · 美食 · 醫療與健康 · 穿搭 · 運動 總追蹤數 ： 416,541" at bounding box center [380, 190] width 223 height 36
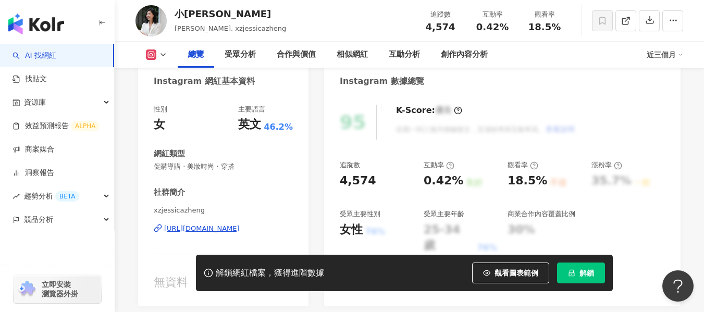
scroll to position [156, 0]
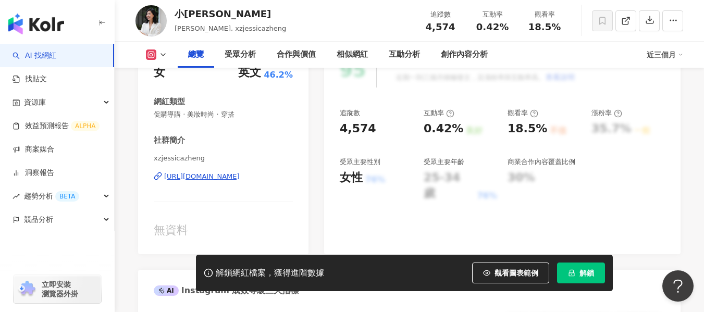
click at [240, 177] on div "https://www.instagram.com/xzjessicazheng/" at bounding box center [202, 176] width 76 height 9
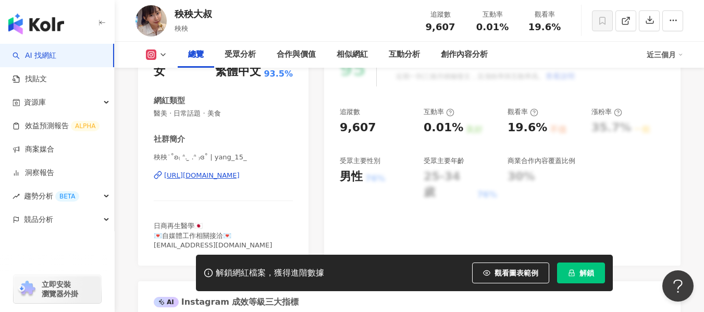
scroll to position [156, 0]
click at [196, 176] on div "https://www.instagram.com/yang_15_/" at bounding box center [202, 176] width 76 height 9
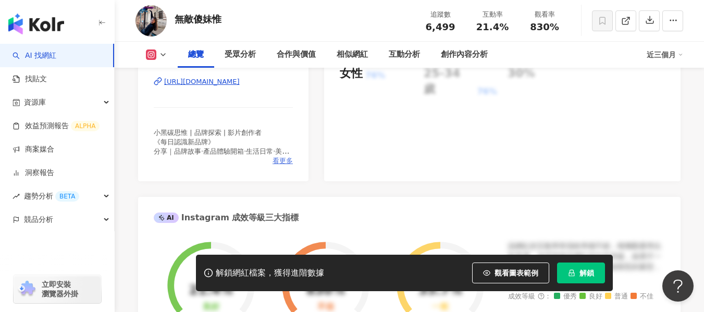
click at [286, 162] on span "看更多" at bounding box center [283, 160] width 20 height 9
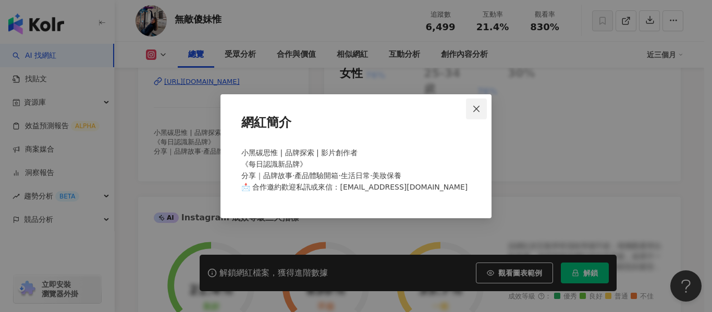
click at [477, 114] on button "Close" at bounding box center [476, 109] width 21 height 21
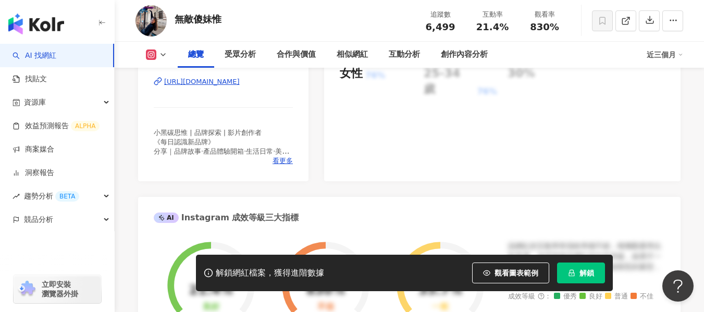
click at [240, 83] on div "https://www.instagram.com/ssu_wei418/" at bounding box center [202, 81] width 76 height 9
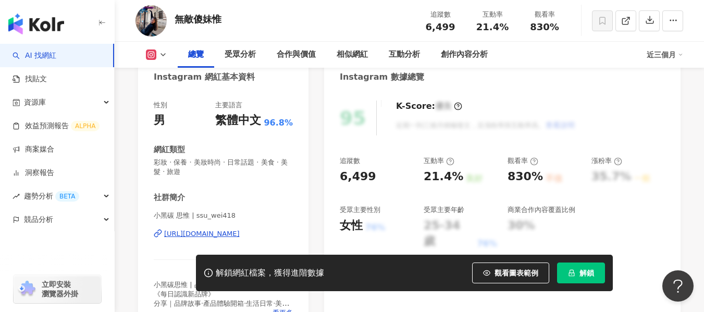
scroll to position [104, 0]
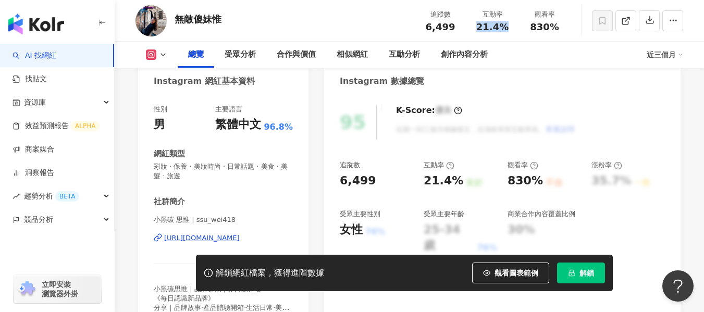
drag, startPoint x: 479, startPoint y: 28, endPoint x: 507, endPoint y: 29, distance: 27.7
click at [507, 29] on span "21.4%" at bounding box center [493, 27] width 32 height 10
copy span "21.4%"
drag, startPoint x: 531, startPoint y: 26, endPoint x: 553, endPoint y: 29, distance: 22.1
click at [537, 26] on div "830%" at bounding box center [545, 27] width 40 height 10
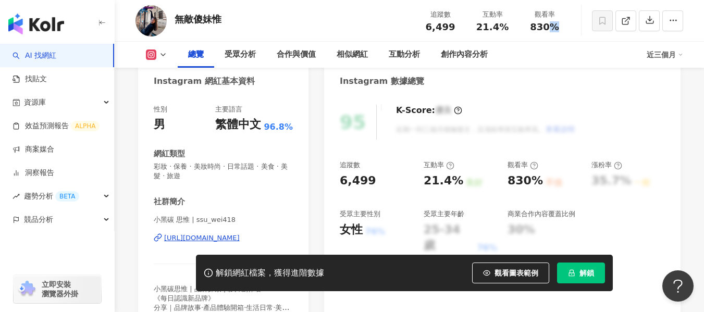
click at [557, 29] on span "830%" at bounding box center [544, 27] width 29 height 10
click at [526, 32] on div "830%" at bounding box center [545, 27] width 40 height 10
drag, startPoint x: 529, startPoint y: 30, endPoint x: 556, endPoint y: 31, distance: 27.7
click at [556, 31] on div "830%" at bounding box center [545, 27] width 40 height 10
copy span "830%"
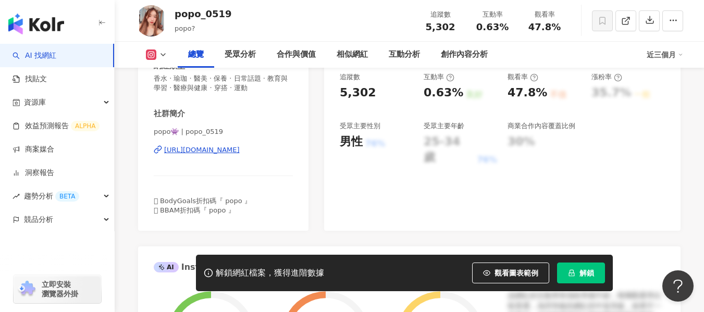
scroll to position [209, 0]
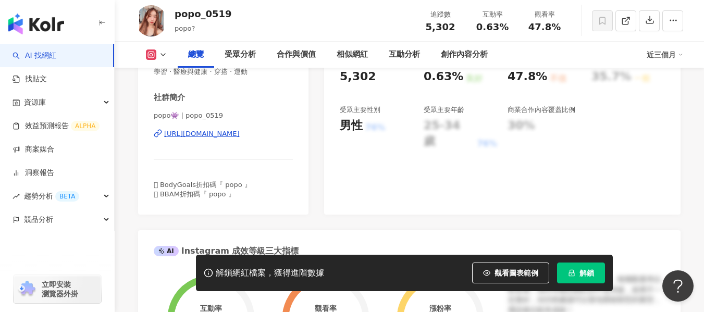
click at [213, 135] on div "https://www.instagram.com/popo_0519/" at bounding box center [202, 133] width 76 height 9
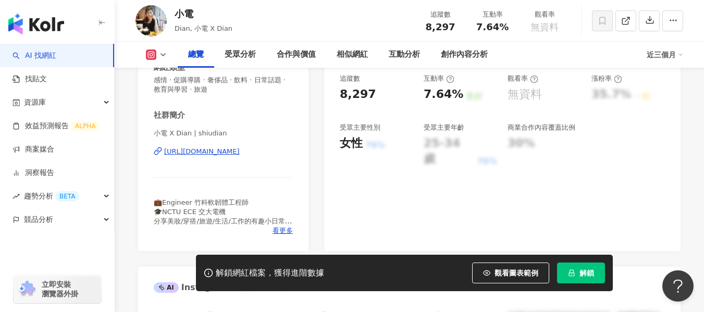
scroll to position [209, 0]
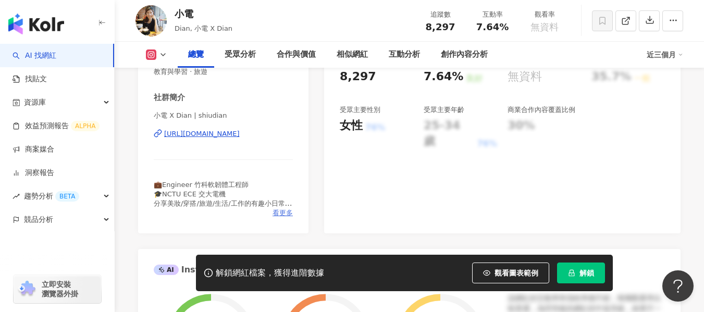
click at [279, 210] on span "看更多" at bounding box center [283, 213] width 20 height 9
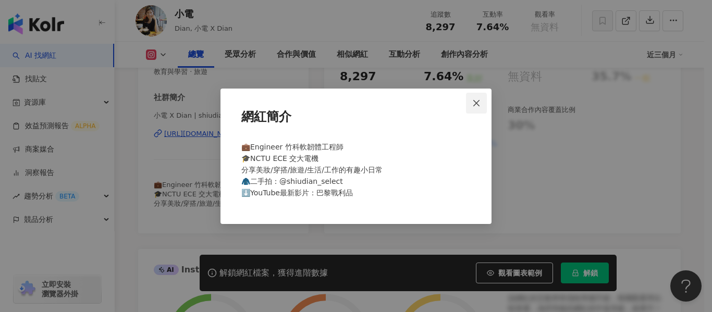
click at [475, 105] on icon "close" at bounding box center [476, 103] width 6 height 6
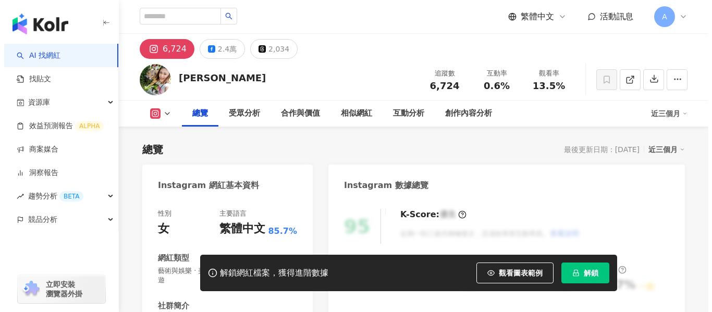
scroll to position [209, 0]
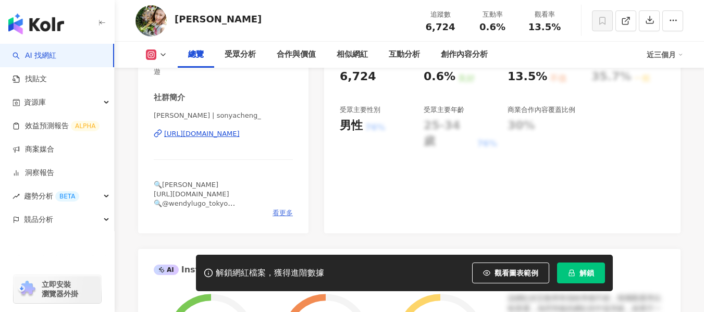
click at [291, 214] on span "看更多" at bounding box center [283, 213] width 20 height 9
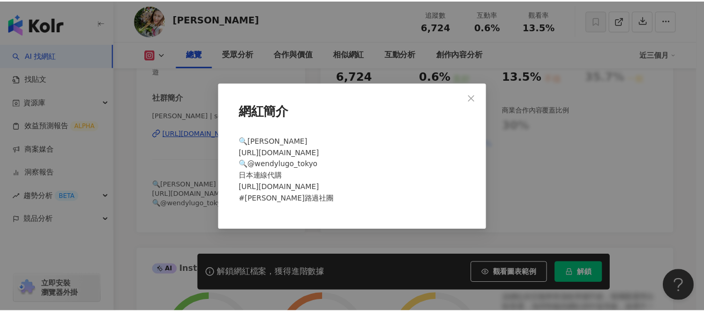
scroll to position [0, 0]
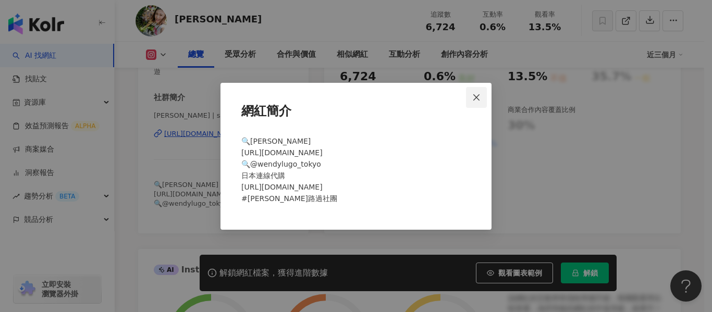
click at [482, 96] on span "Close" at bounding box center [476, 97] width 21 height 8
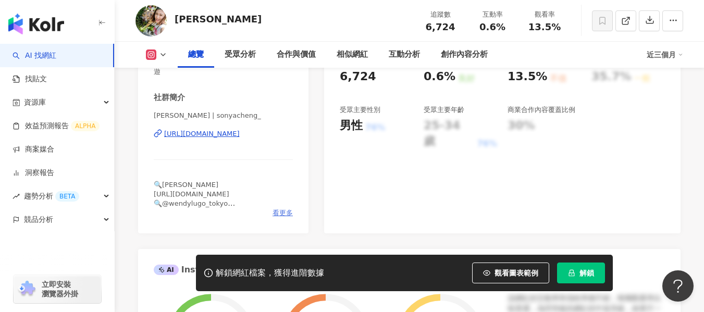
click at [289, 215] on span "看更多" at bounding box center [283, 213] width 20 height 9
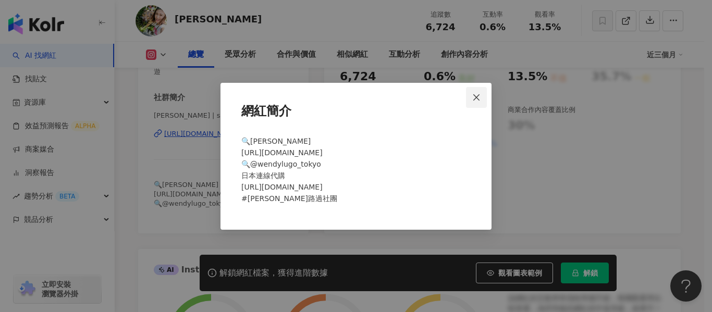
click at [479, 95] on icon "close" at bounding box center [476, 97] width 6 height 6
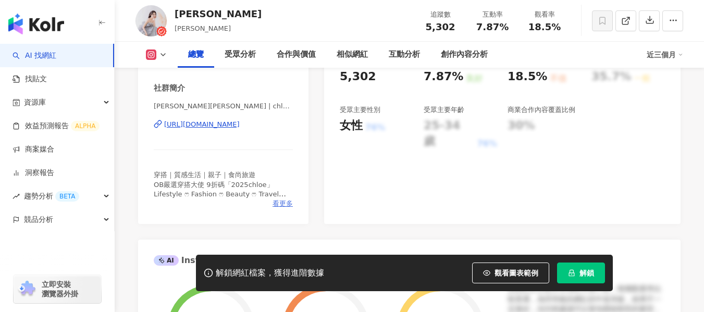
click at [279, 205] on span "看更多" at bounding box center [283, 203] width 20 height 9
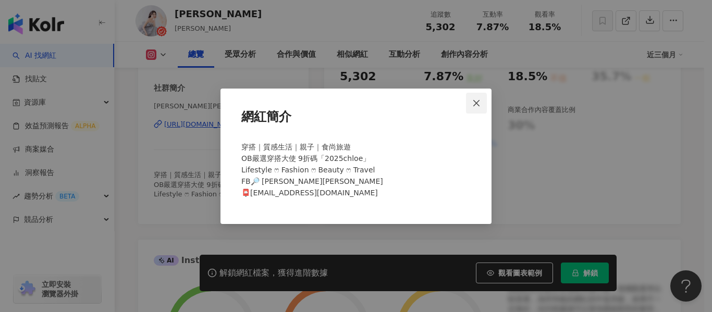
click at [482, 106] on span "Close" at bounding box center [476, 103] width 21 height 8
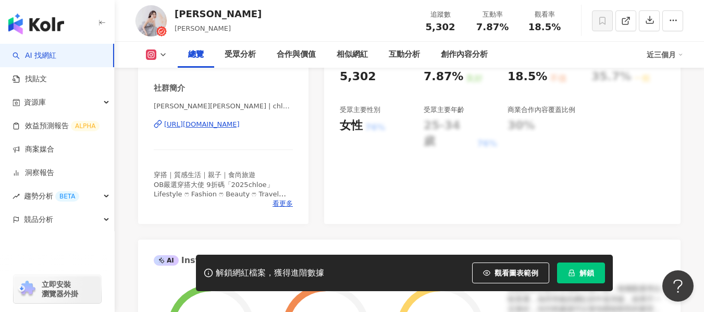
click at [182, 124] on div "[URL][DOMAIN_NAME]" at bounding box center [202, 124] width 76 height 9
drag, startPoint x: 473, startPoint y: 27, endPoint x: 507, endPoint y: 28, distance: 33.4
click at [507, 28] on div "7.87%" at bounding box center [493, 27] width 40 height 10
click at [507, 28] on span "7.87%" at bounding box center [493, 27] width 32 height 10
drag, startPoint x: 507, startPoint y: 29, endPoint x: 479, endPoint y: 29, distance: 28.2
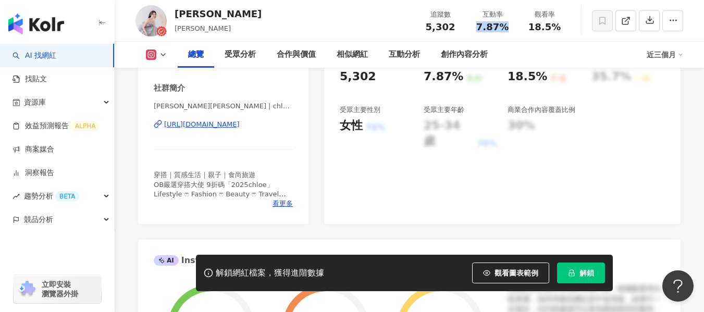
click at [479, 29] on span "7.87%" at bounding box center [493, 27] width 32 height 10
drag, startPoint x: 561, startPoint y: 27, endPoint x: 530, endPoint y: 33, distance: 31.9
click at [530, 33] on div "追蹤數 5,302 互動率 7.87% 觀看率 18.5%" at bounding box center [492, 20] width 156 height 31
copy span "18.5%"
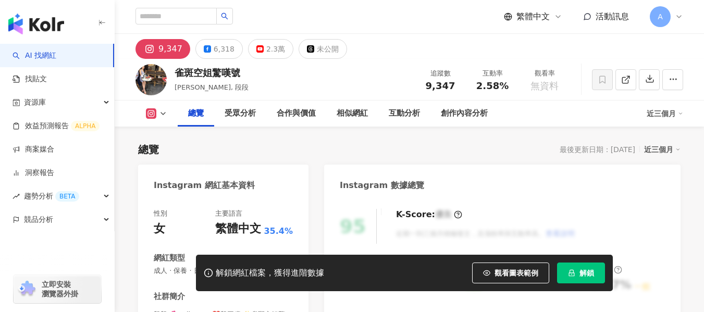
scroll to position [156, 0]
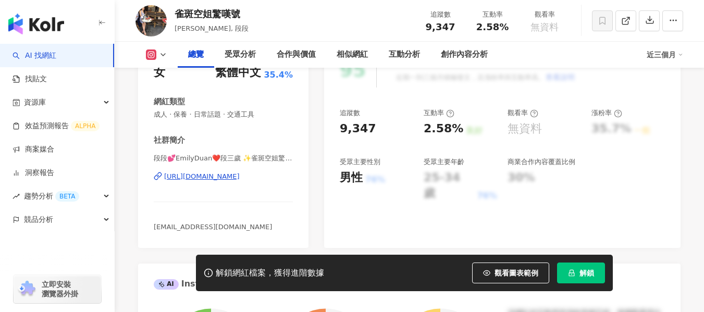
click at [240, 179] on div "https://www.instagram.com/eminiduan/" at bounding box center [202, 176] width 76 height 9
drag, startPoint x: 475, startPoint y: 28, endPoint x: 508, endPoint y: 30, distance: 33.4
click at [508, 30] on div "2.58%" at bounding box center [493, 27] width 40 height 10
copy span "2.58%"
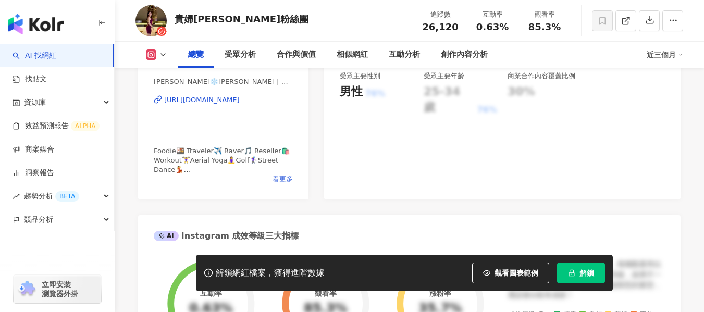
click at [282, 175] on span "看更多" at bounding box center [283, 179] width 20 height 9
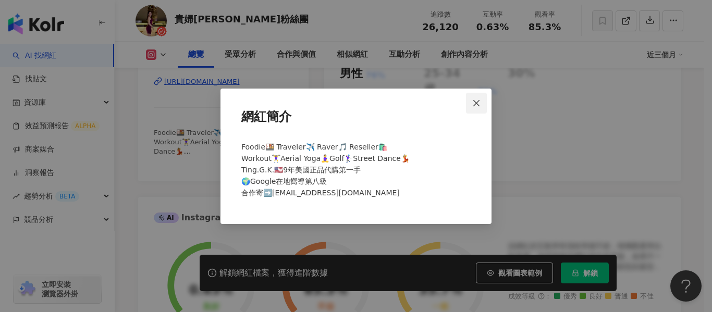
click at [478, 104] on icon "close" at bounding box center [476, 103] width 8 height 8
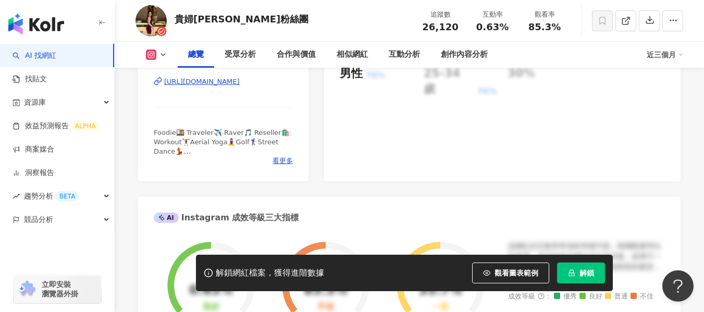
click at [240, 84] on div "https://www.instagram.com/milulube114/" at bounding box center [202, 81] width 76 height 9
drag, startPoint x: 477, startPoint y: 29, endPoint x: 505, endPoint y: 28, distance: 28.2
click at [505, 28] on div "0.63%" at bounding box center [493, 27] width 40 height 10
copy span "0.63%"
drag, startPoint x: 530, startPoint y: 28, endPoint x: 562, endPoint y: 30, distance: 31.3
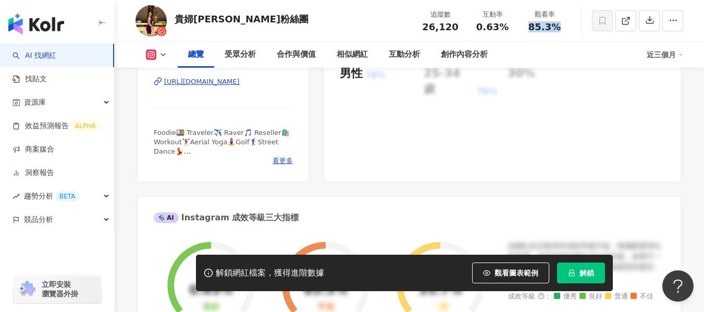
click at [562, 30] on div "85.3%" at bounding box center [545, 27] width 40 height 10
copy span "85.3%"
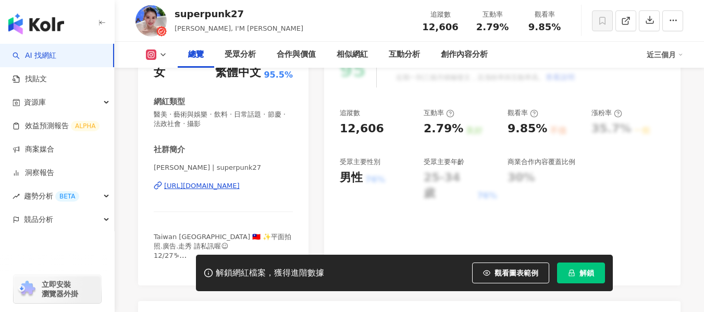
drag, startPoint x: 295, startPoint y: 206, endPoint x: 225, endPoint y: 138, distance: 97.3
click at [225, 181] on div "[URL][DOMAIN_NAME]" at bounding box center [202, 185] width 76 height 9
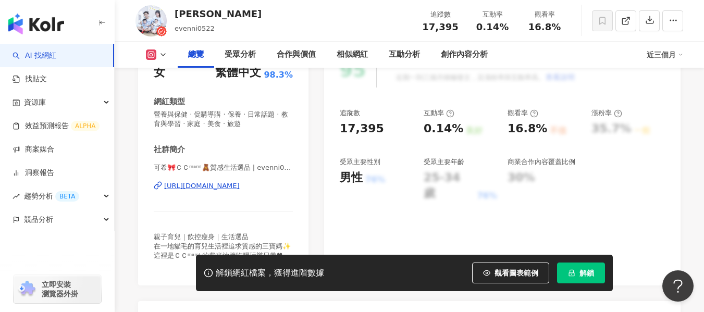
scroll to position [209, 0]
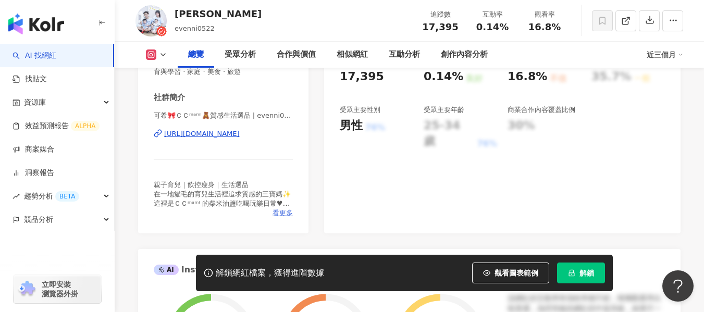
click at [282, 211] on span "看更多" at bounding box center [283, 213] width 20 height 9
click at [279, 213] on span "看更多" at bounding box center [283, 213] width 20 height 9
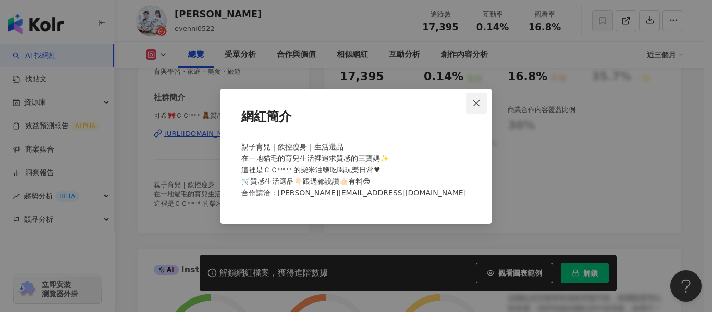
click at [484, 104] on span "Close" at bounding box center [476, 103] width 21 height 8
click at [482, 100] on div "網紅簡介 親子育兒｜飲控瘦身｜生活選品 在一地貓毛的育兒生活裡追求質感的三寶媽✨ 這裡是ＣＣᵐᵃᵐⁱ 的柴米油鹽吃喝玩樂日常♥ 🛒質感生活選品👇🏻跟過都說讚👍…" at bounding box center [356, 156] width 712 height 312
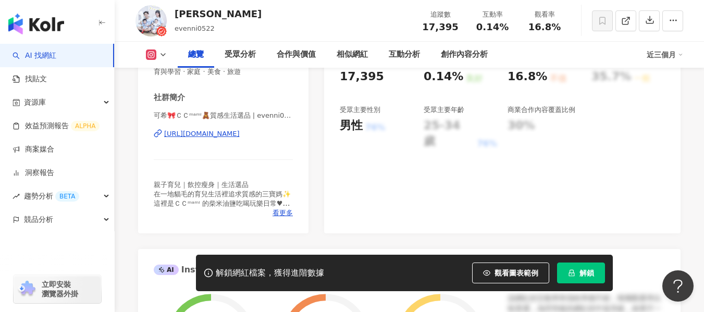
click at [240, 132] on div "https://www.instagram.com/evenni0522/" at bounding box center [202, 133] width 76 height 9
drag, startPoint x: 475, startPoint y: 26, endPoint x: 505, endPoint y: 25, distance: 30.2
click at [505, 25] on div "0.14%" at bounding box center [493, 27] width 40 height 10
copy span "0.14%"
drag, startPoint x: 527, startPoint y: 27, endPoint x: 567, endPoint y: 29, distance: 40.7
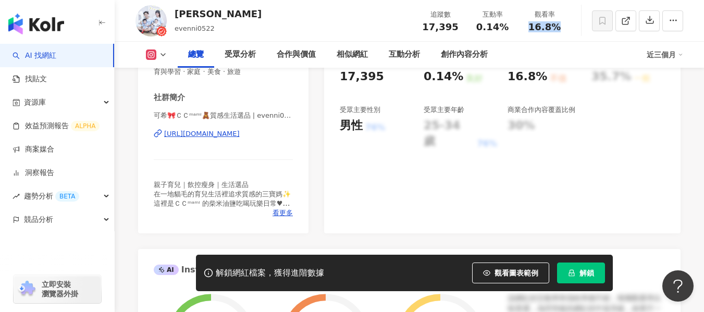
click at [567, 29] on div "觀看率 16.8%" at bounding box center [545, 20] width 52 height 22
copy span "16.8%"
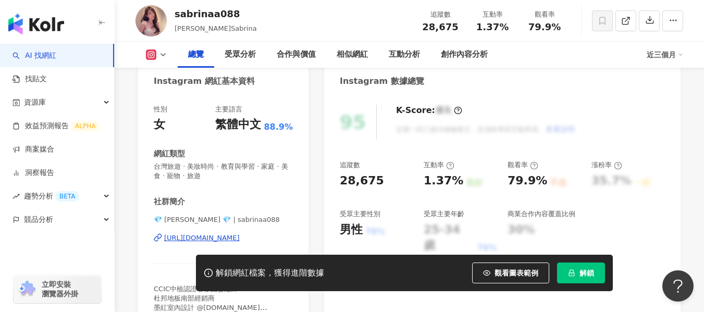
scroll to position [156, 0]
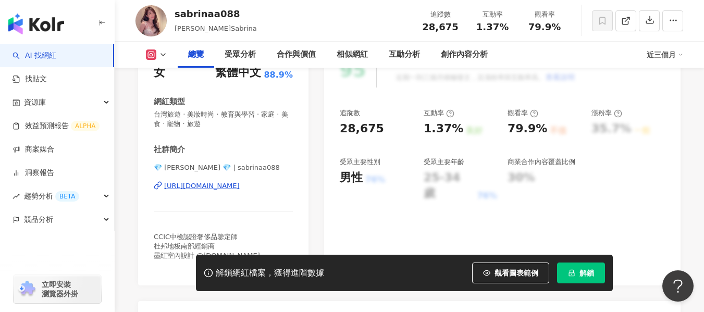
click at [240, 188] on div "https://www.instagram.com/sabrinaa088/" at bounding box center [202, 185] width 76 height 9
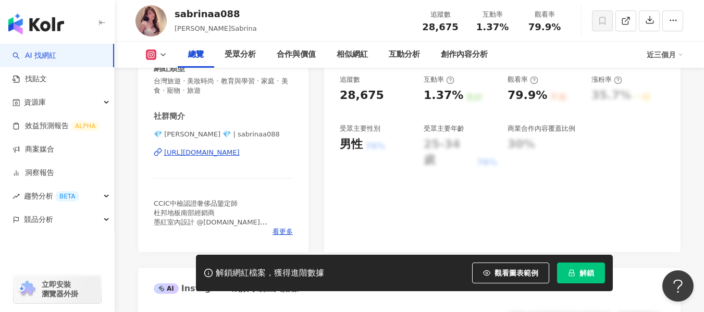
scroll to position [209, 0]
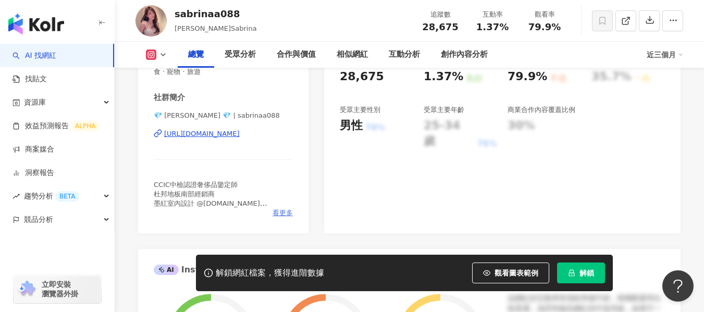
click at [283, 212] on span "看更多" at bounding box center [283, 213] width 20 height 9
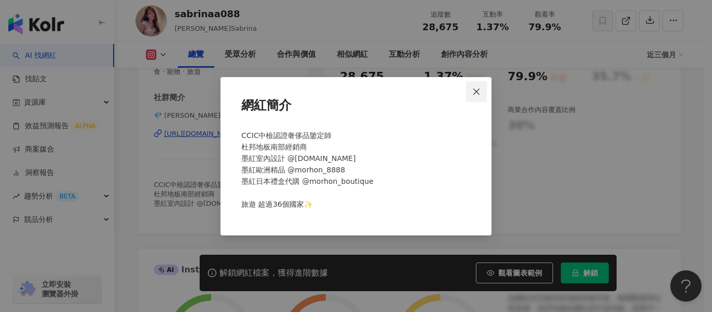
click at [475, 84] on button "Close" at bounding box center [476, 91] width 21 height 21
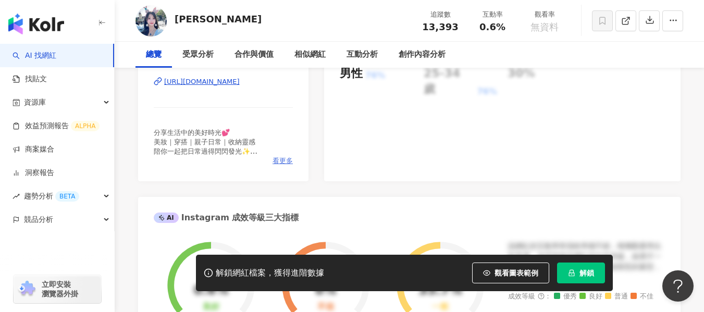
click at [282, 160] on span "看更多" at bounding box center [283, 160] width 20 height 9
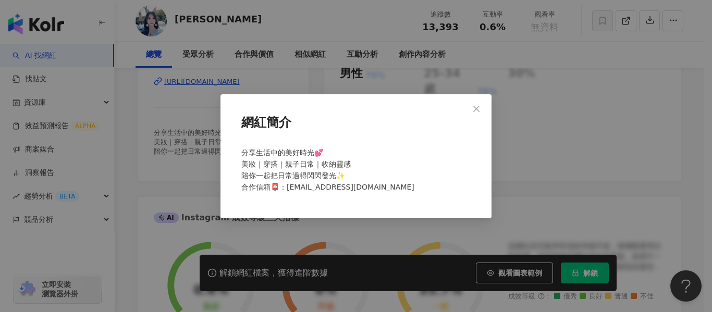
click at [480, 112] on icon "close" at bounding box center [476, 109] width 8 height 8
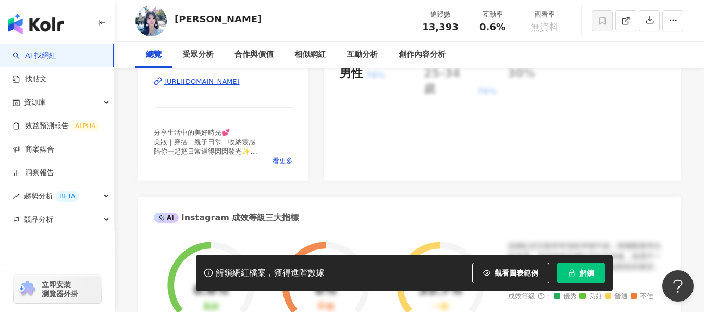
click at [240, 84] on div "[URL][DOMAIN_NAME]" at bounding box center [202, 81] width 76 height 9
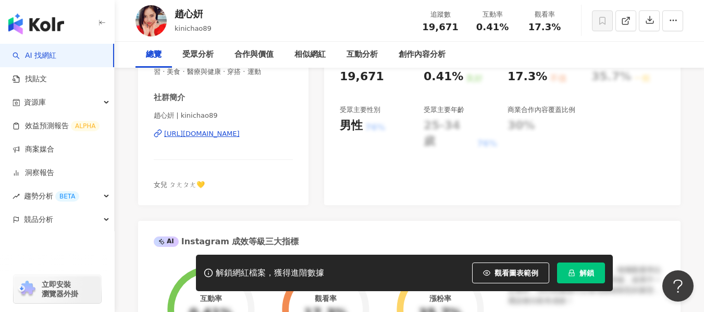
click at [228, 136] on div "[URL][DOMAIN_NAME]" at bounding box center [202, 133] width 76 height 9
